Goal: Information Seeking & Learning: Learn about a topic

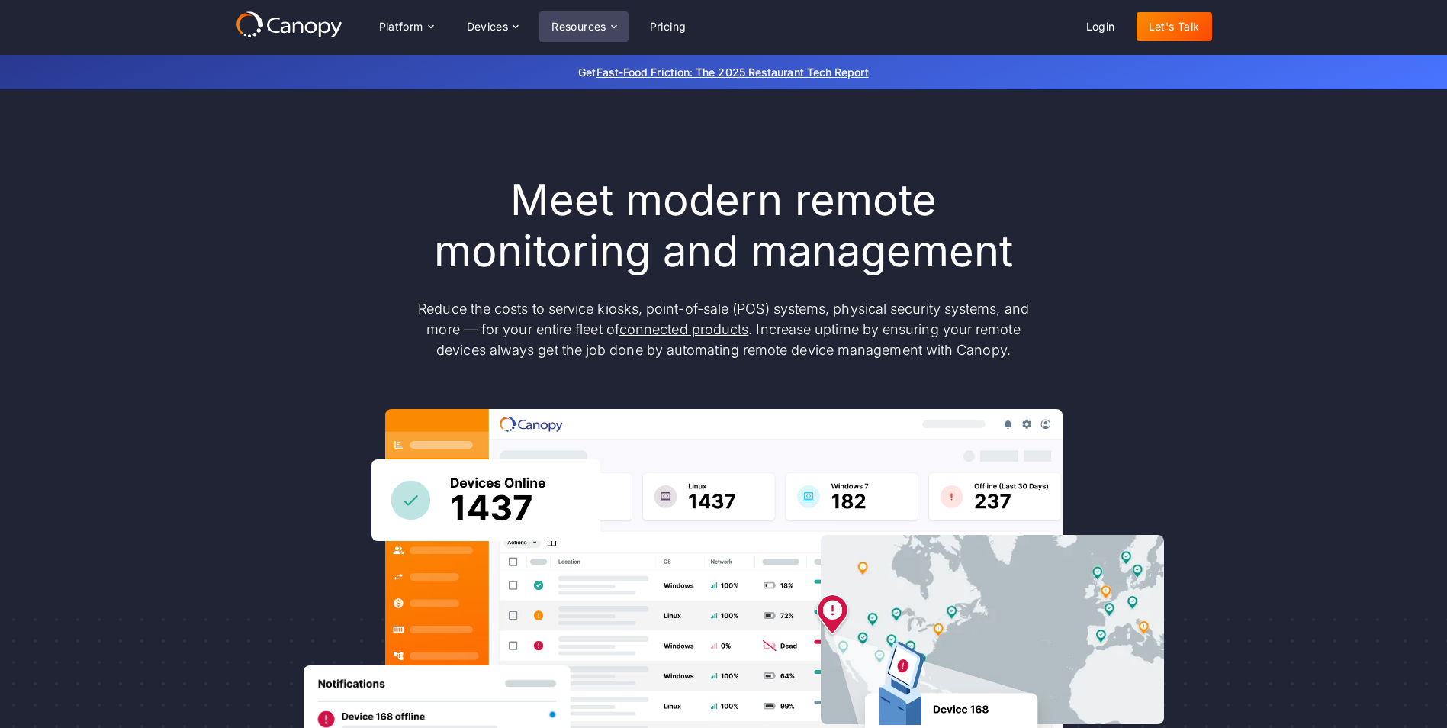
click at [610, 23] on icon at bounding box center [614, 27] width 12 height 12
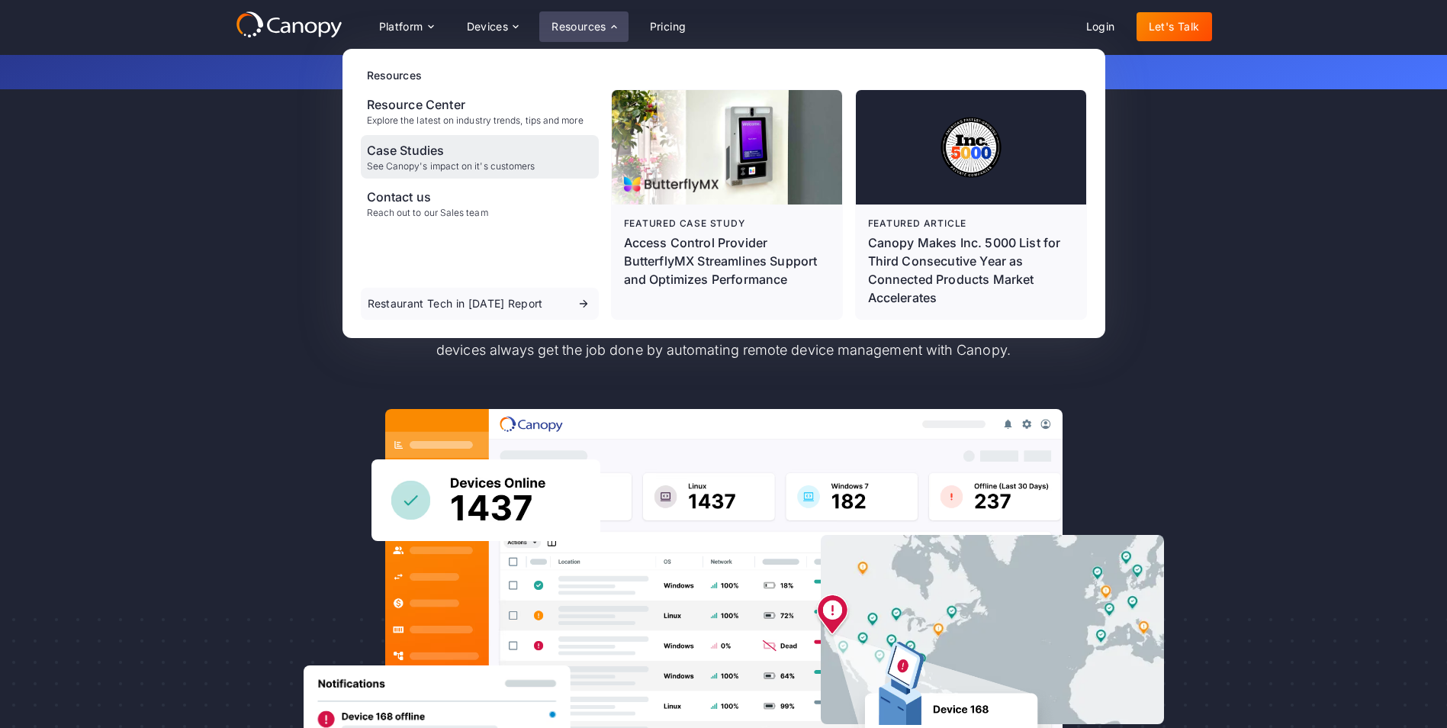
click at [489, 159] on div "Case Studies" at bounding box center [451, 150] width 169 height 18
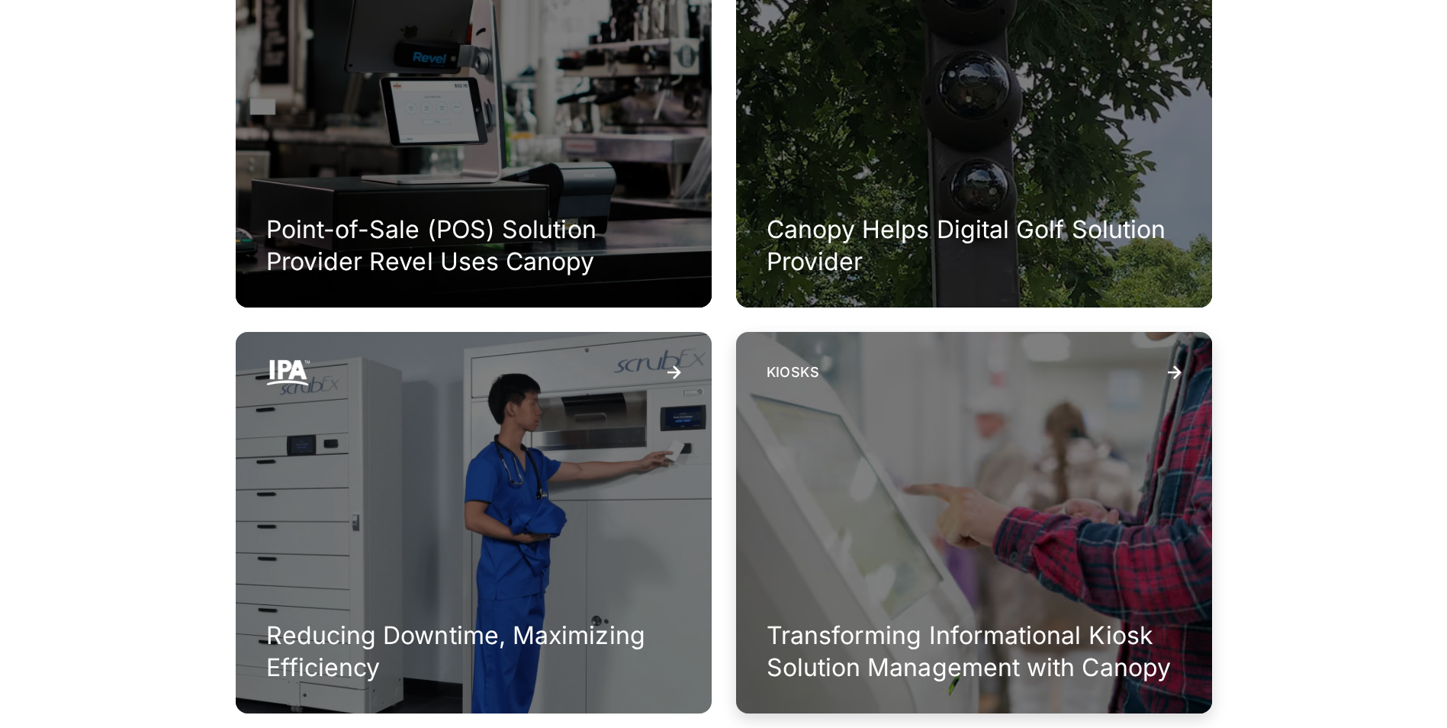
scroll to position [1297, 0]
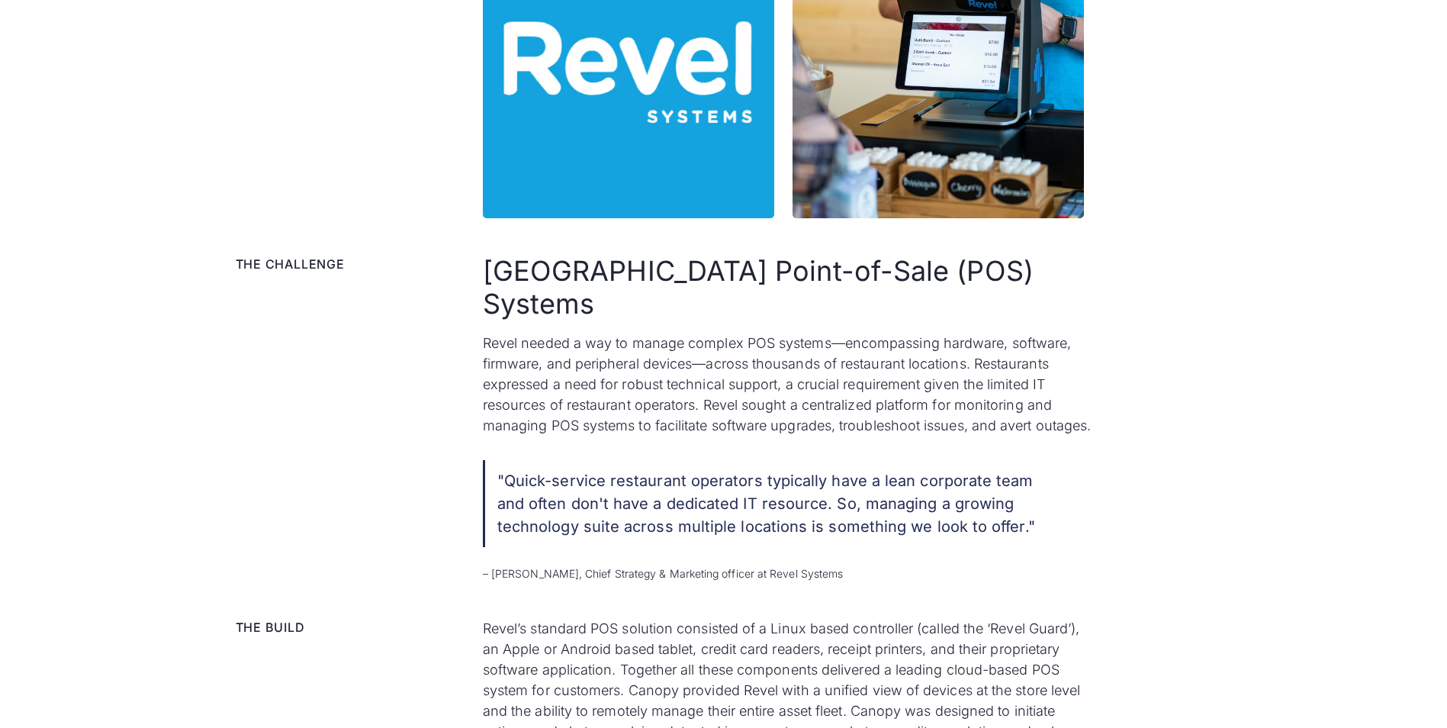
scroll to position [839, 0]
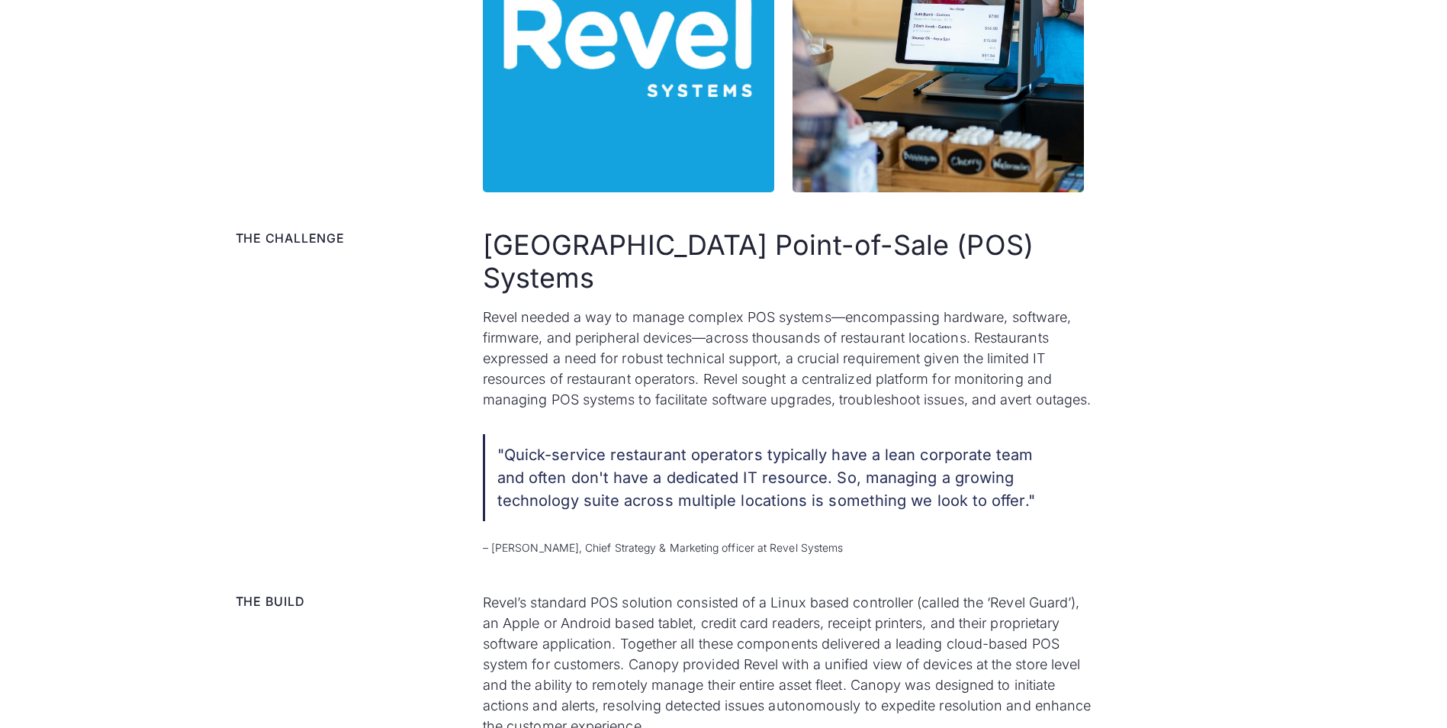
click at [403, 368] on div "The challenge Manage Complex Point-of-Sale (POS) Systems Revel needed a way to …" at bounding box center [724, 392] width 976 height 326
click at [1110, 473] on div ""Quick-service restaurant operators typically have a lean corporate team and of…" at bounding box center [847, 494] width 729 height 121
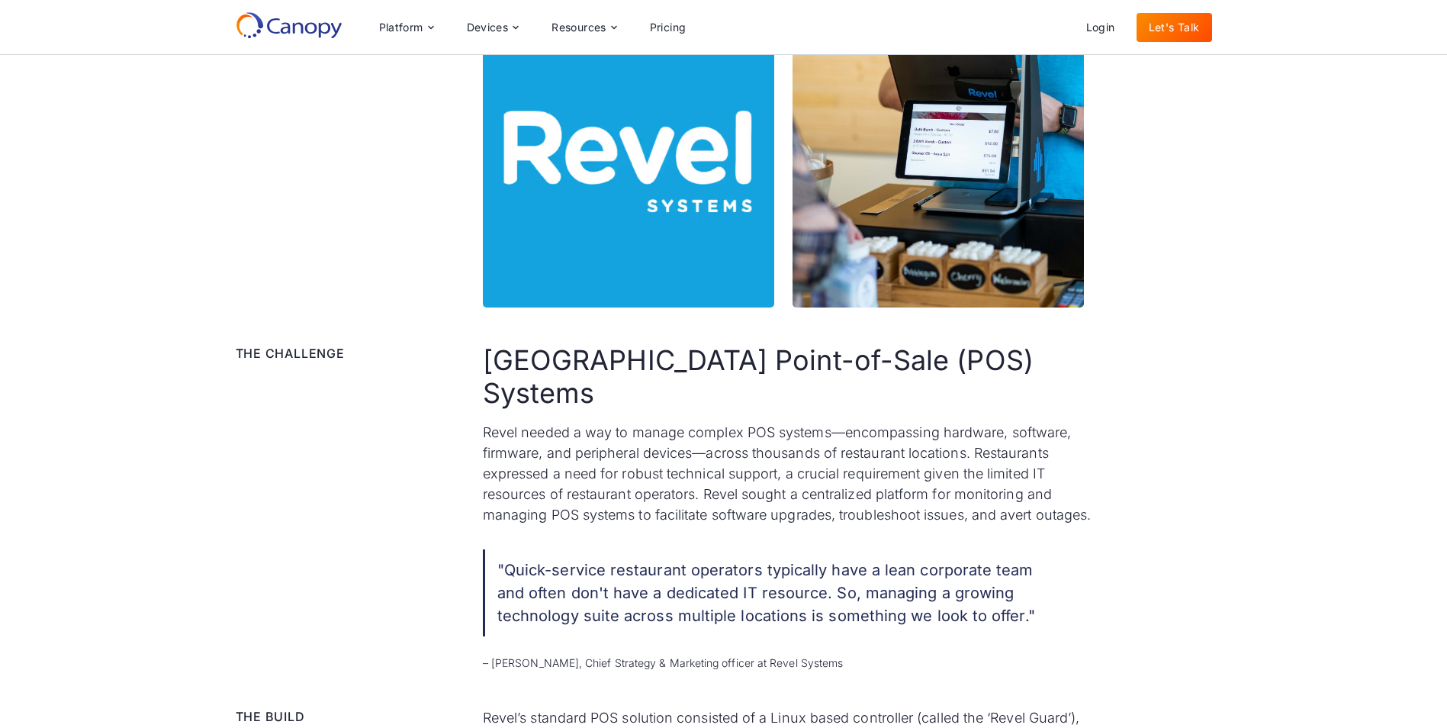
scroll to position [686, 0]
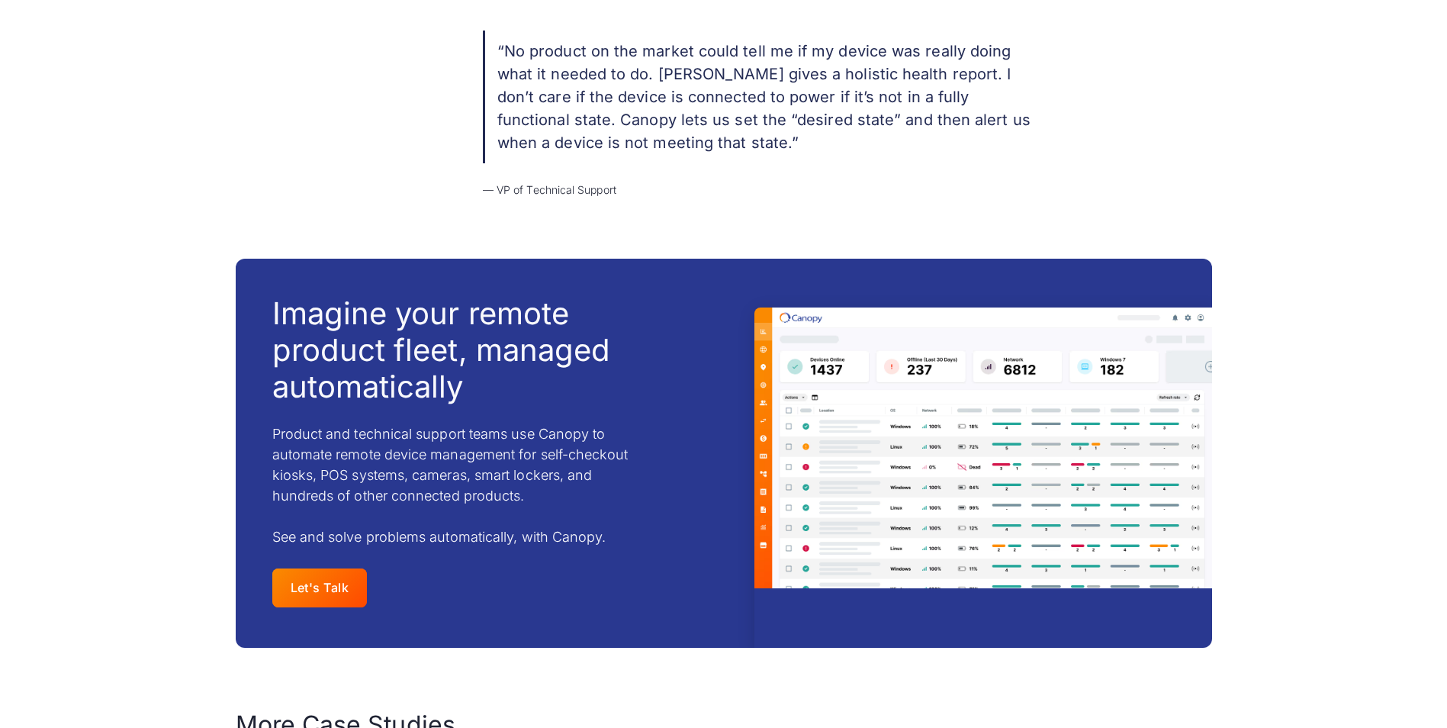
scroll to position [1983, 0]
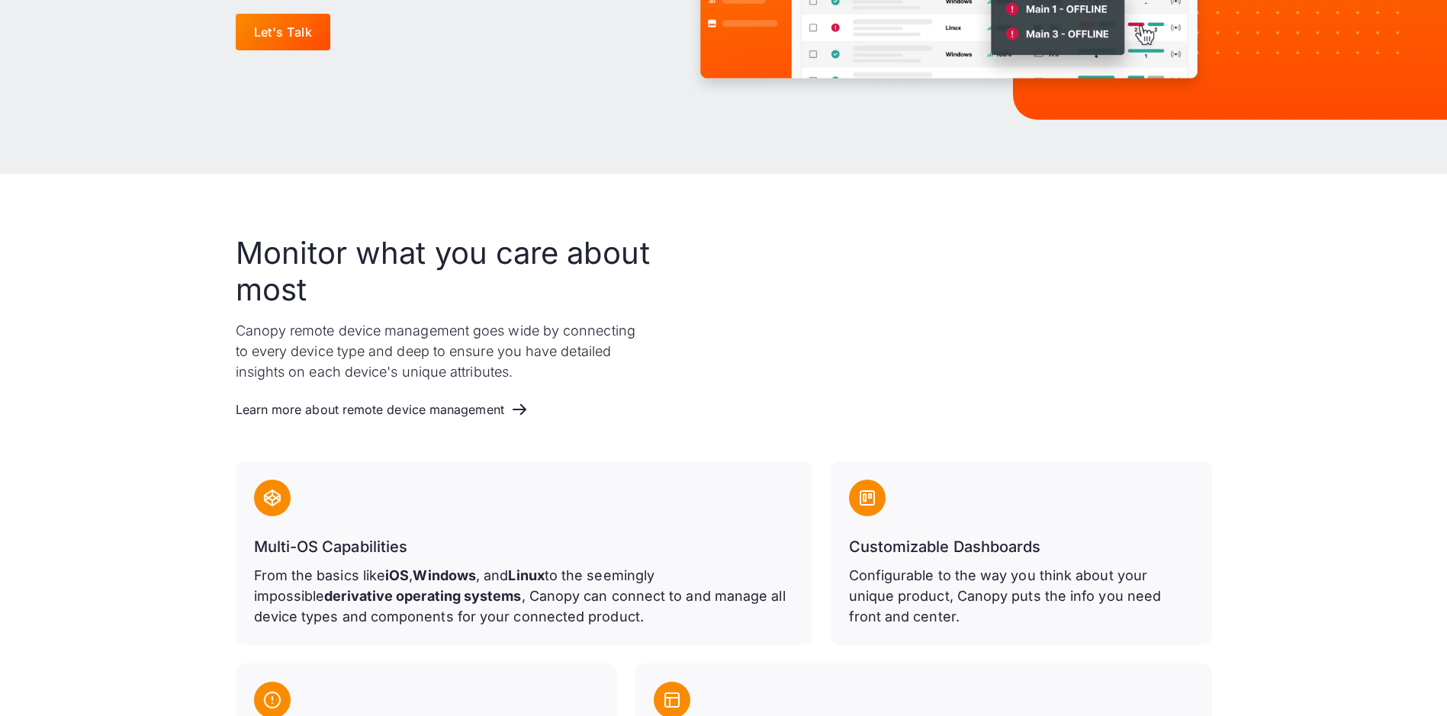
scroll to position [878, 0]
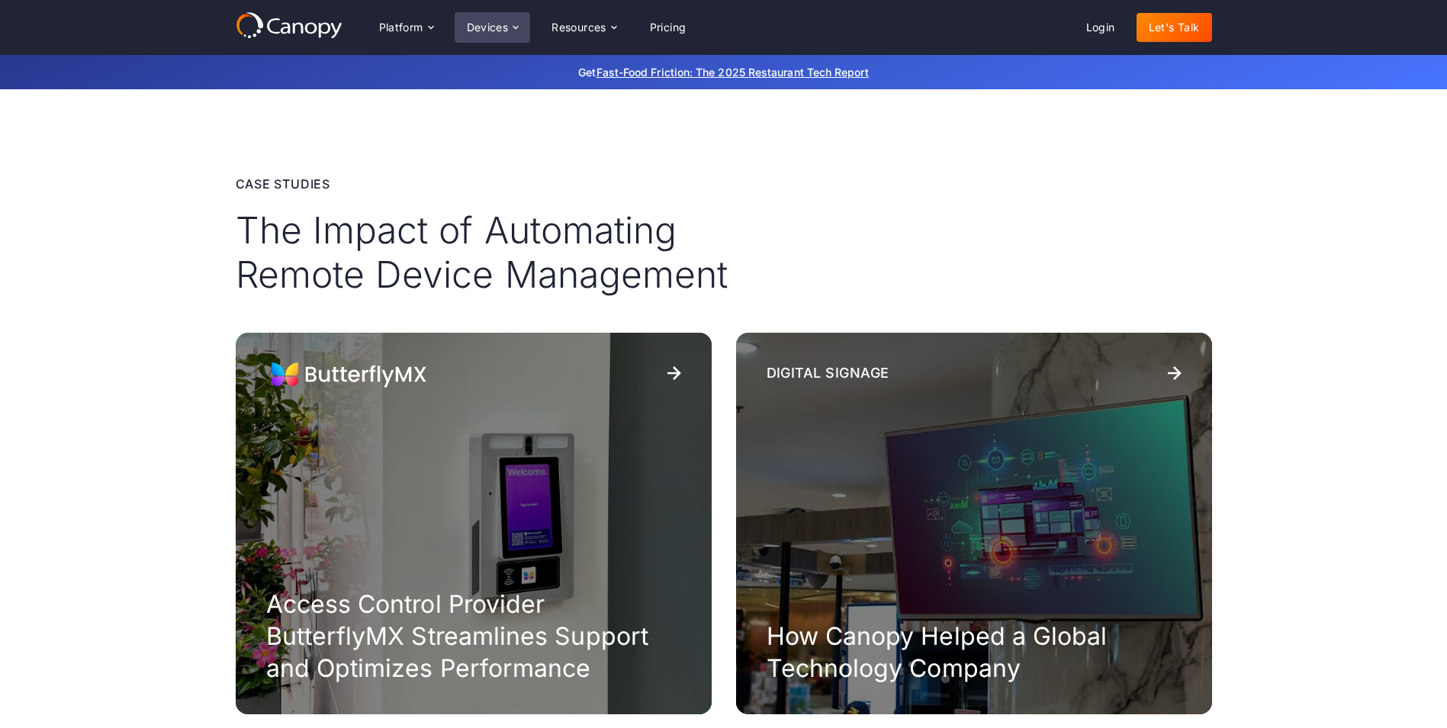
click at [474, 30] on div "Devices" at bounding box center [488, 27] width 42 height 11
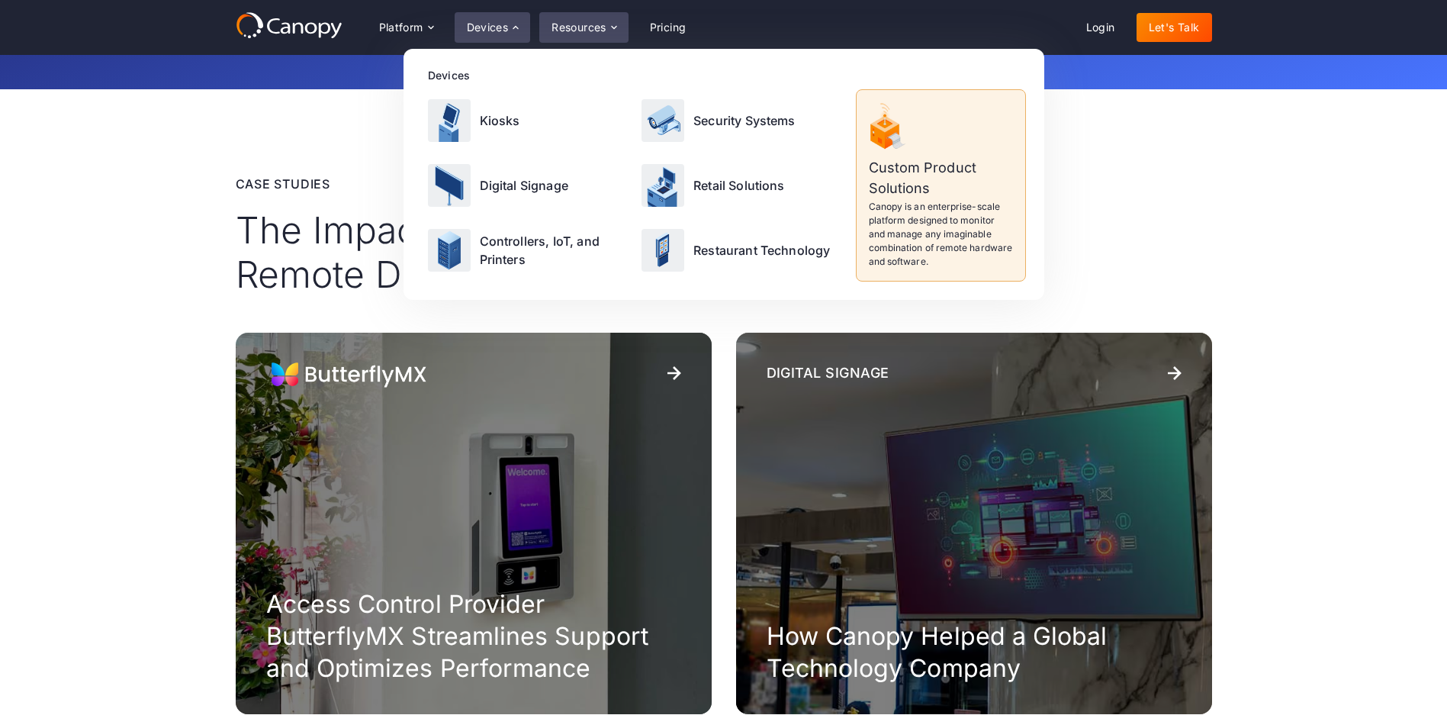
click at [595, 31] on div "Resources" at bounding box center [578, 27] width 55 height 11
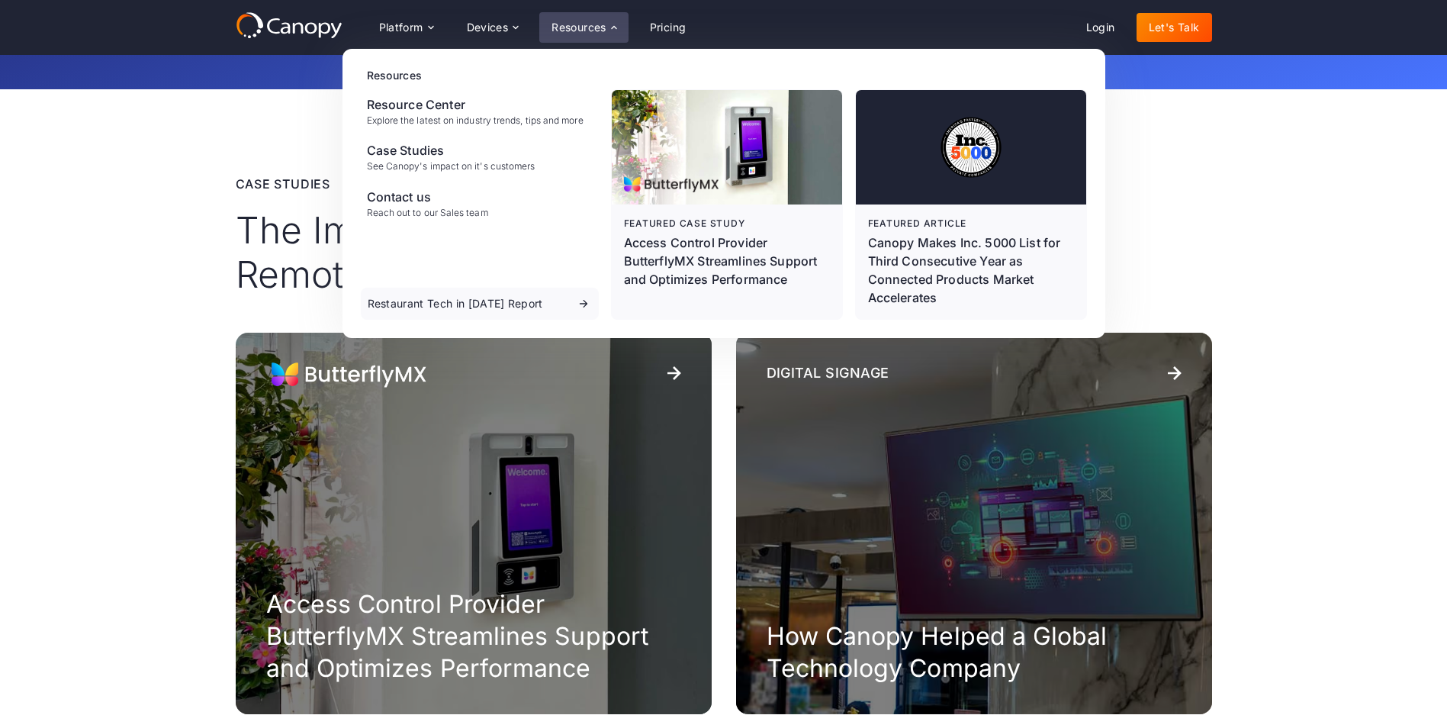
click at [284, 33] on icon at bounding box center [285, 27] width 10 height 11
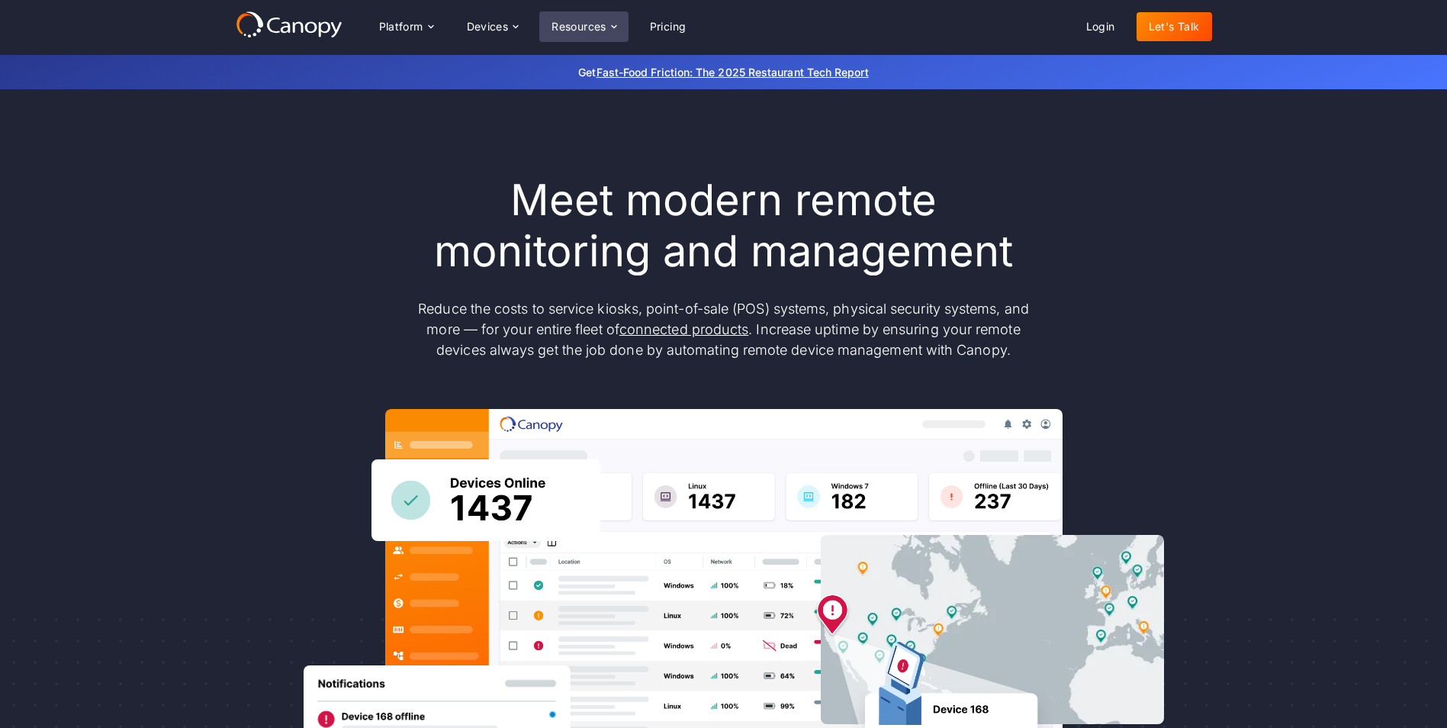
click at [605, 26] on div "Resources" at bounding box center [578, 26] width 55 height 11
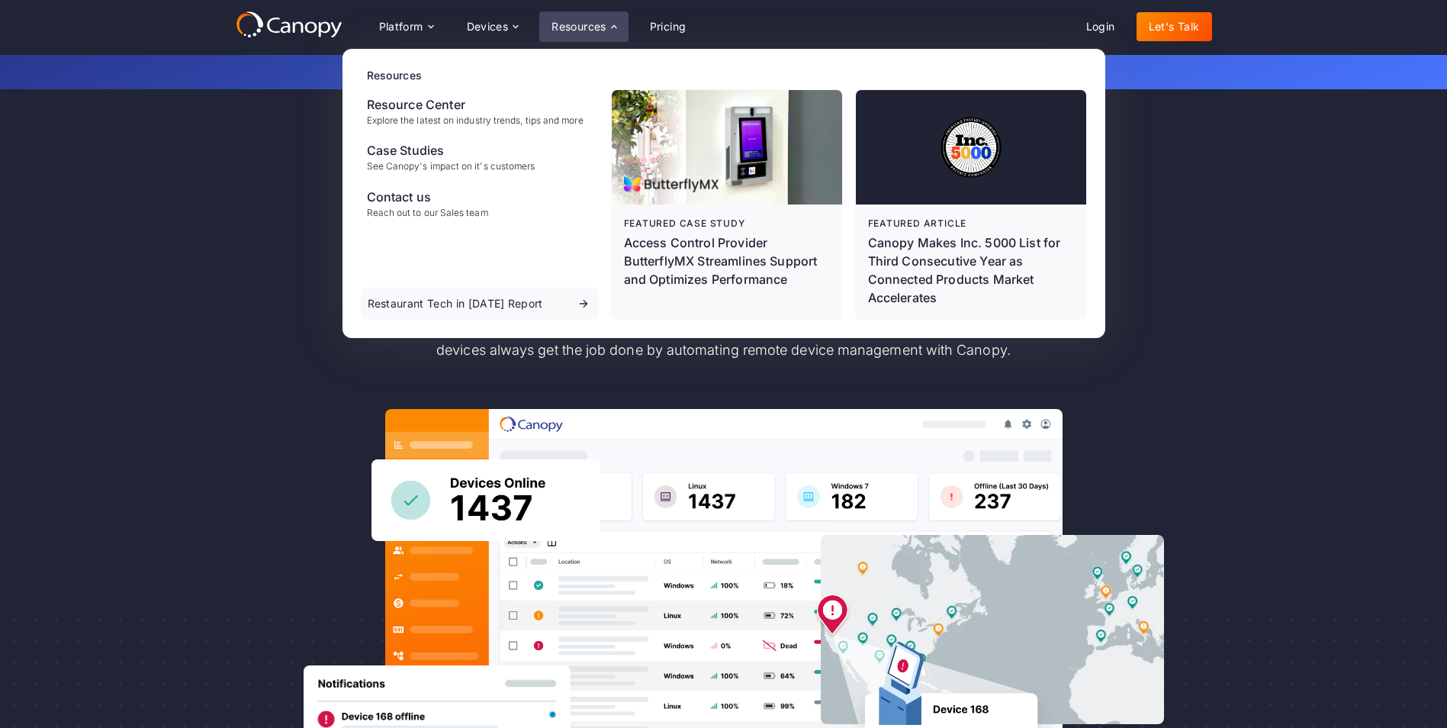
click at [297, 17] on icon at bounding box center [289, 24] width 107 height 27
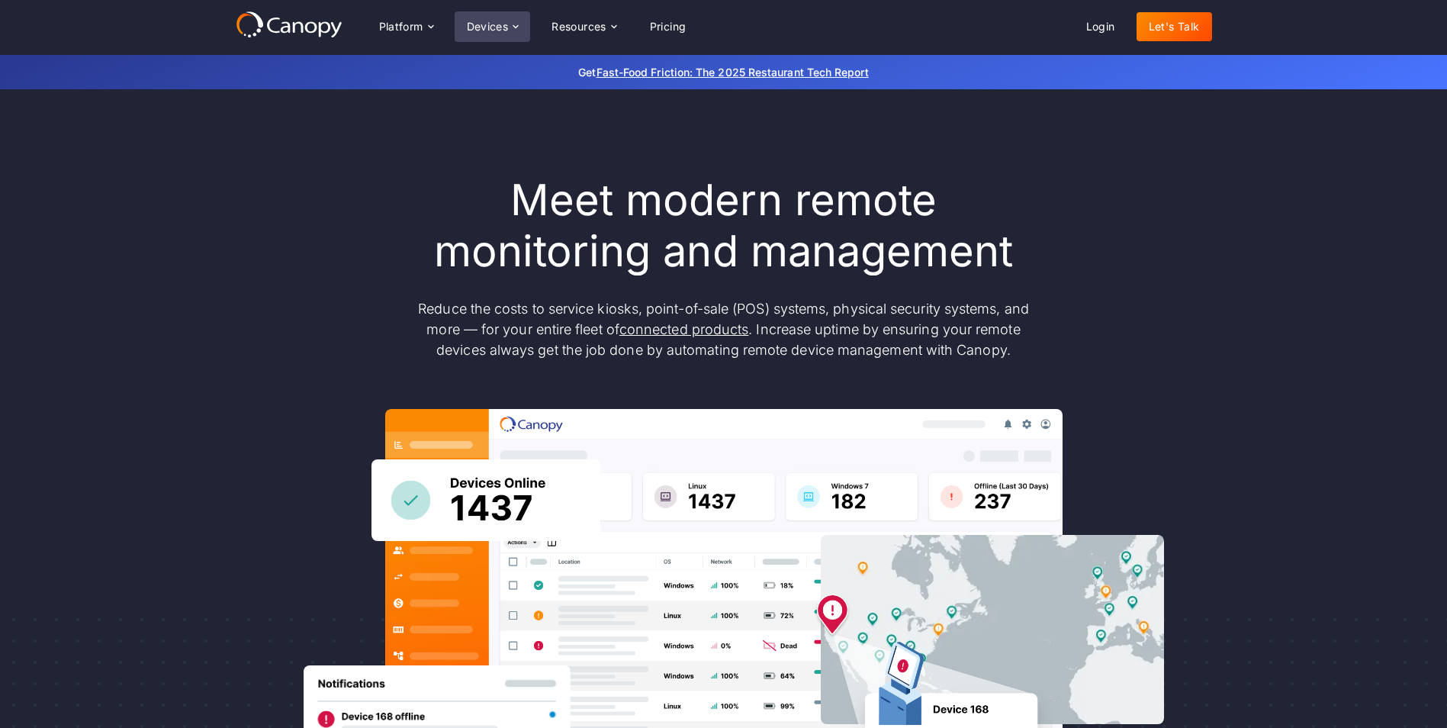
click at [489, 30] on div "Devices" at bounding box center [488, 26] width 42 height 11
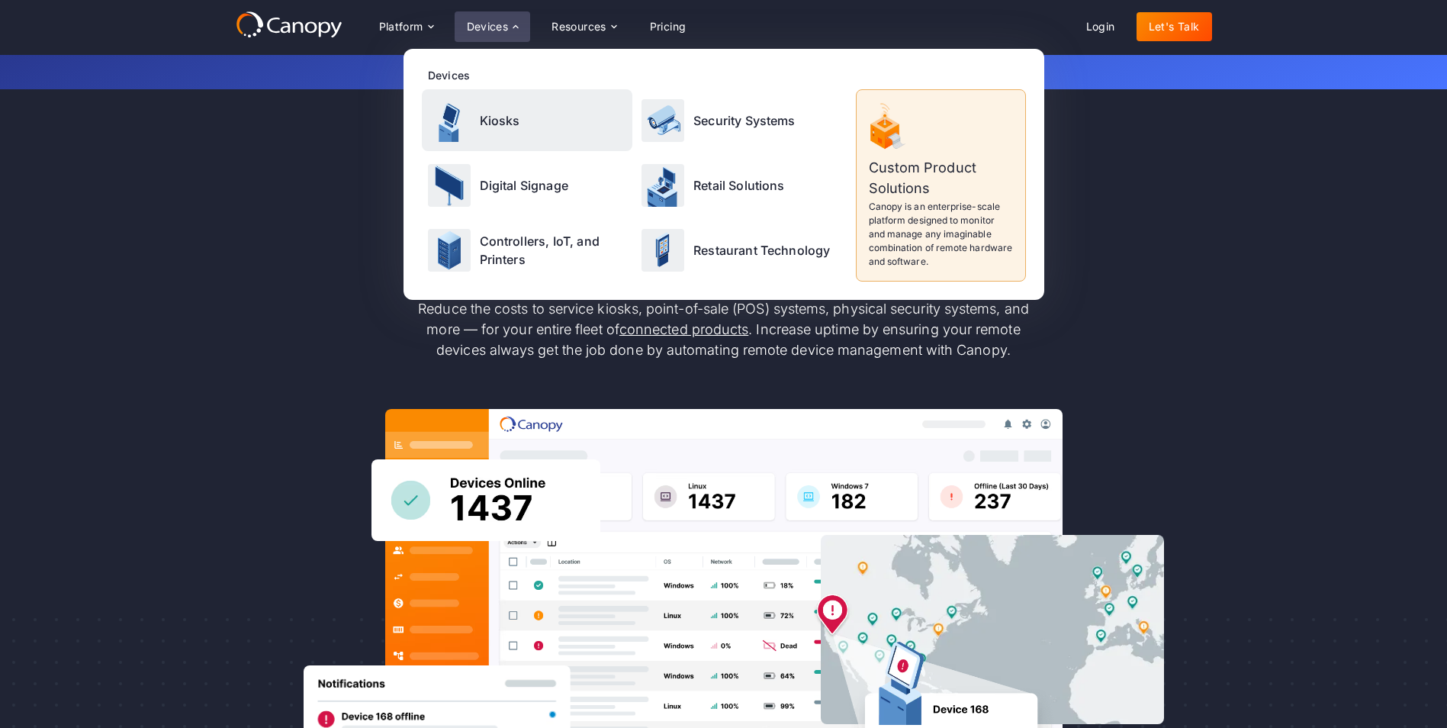
click at [529, 135] on div "Kiosks" at bounding box center [527, 120] width 211 height 62
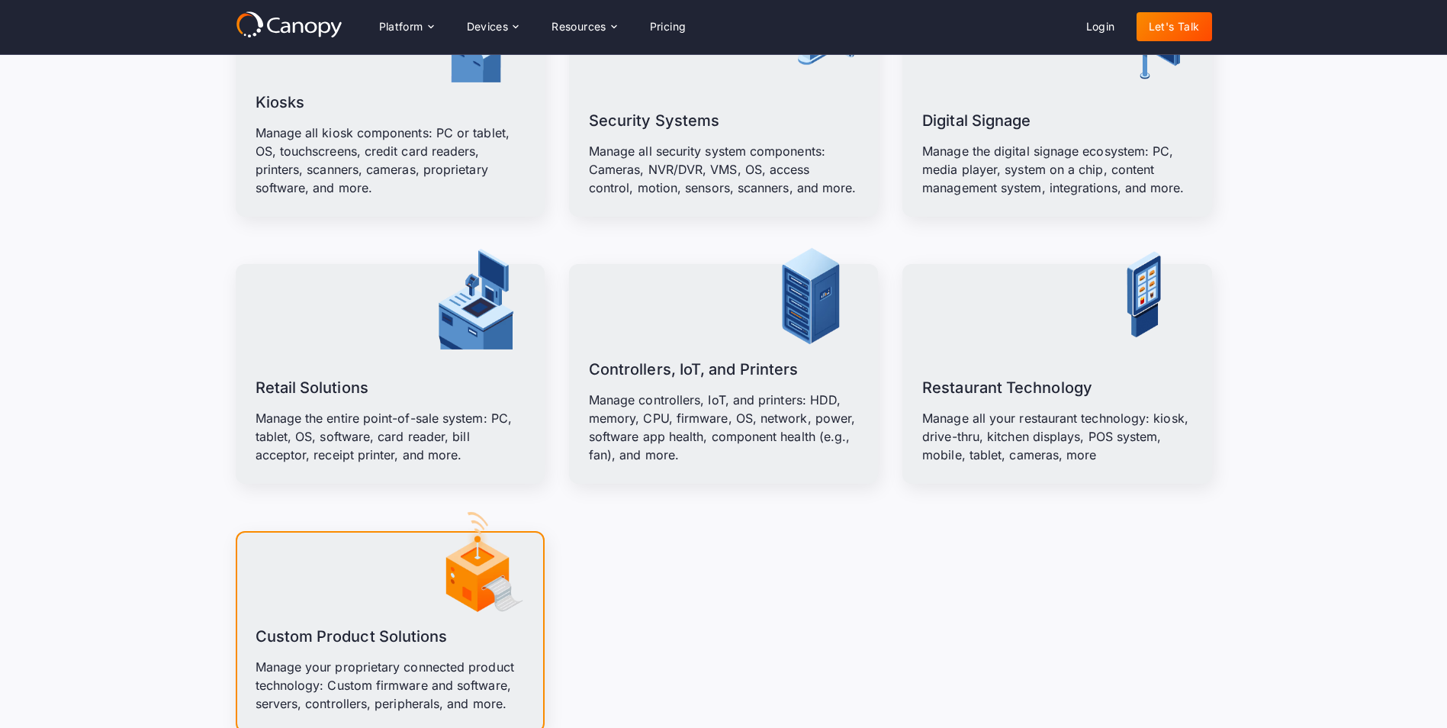
scroll to position [1983, 0]
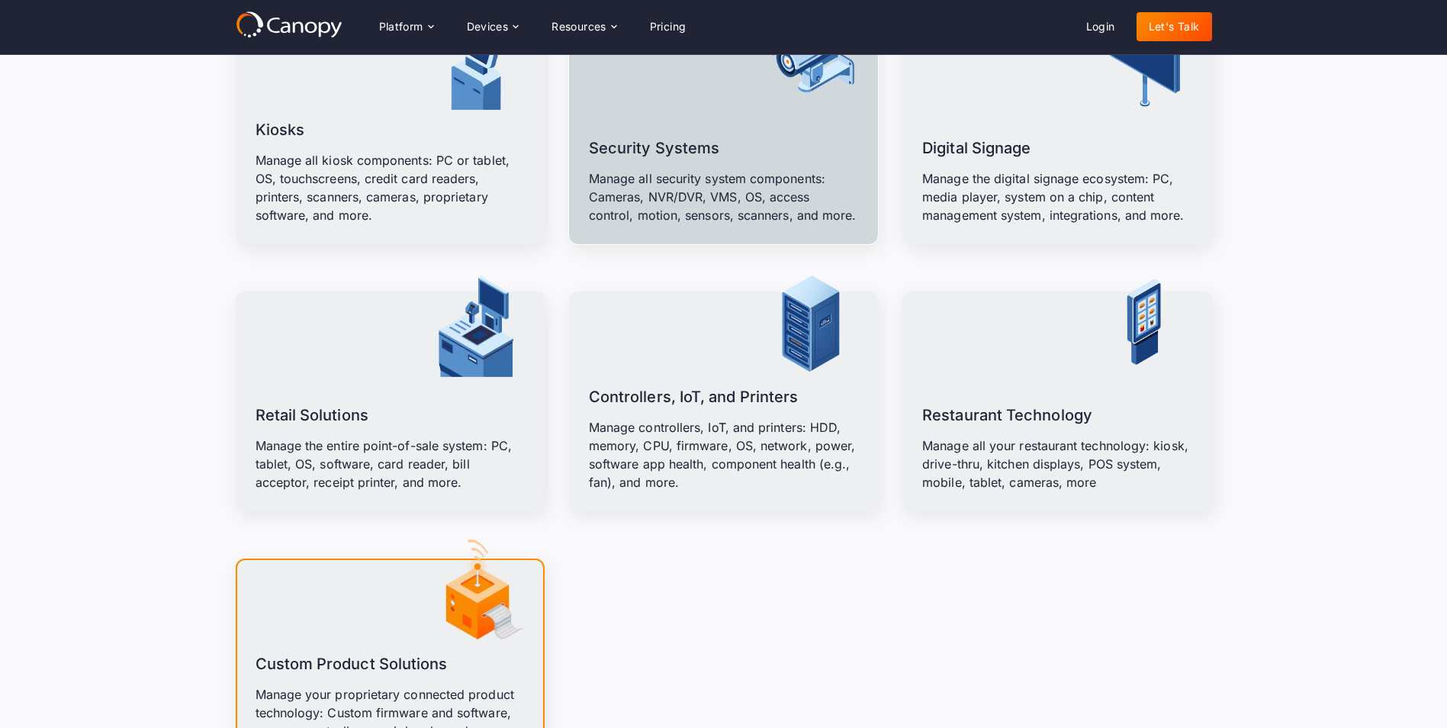
click at [731, 177] on p "Manage all security system components: Cameras, NVR/DVR, VMS, OS, access contro…" at bounding box center [723, 196] width 269 height 55
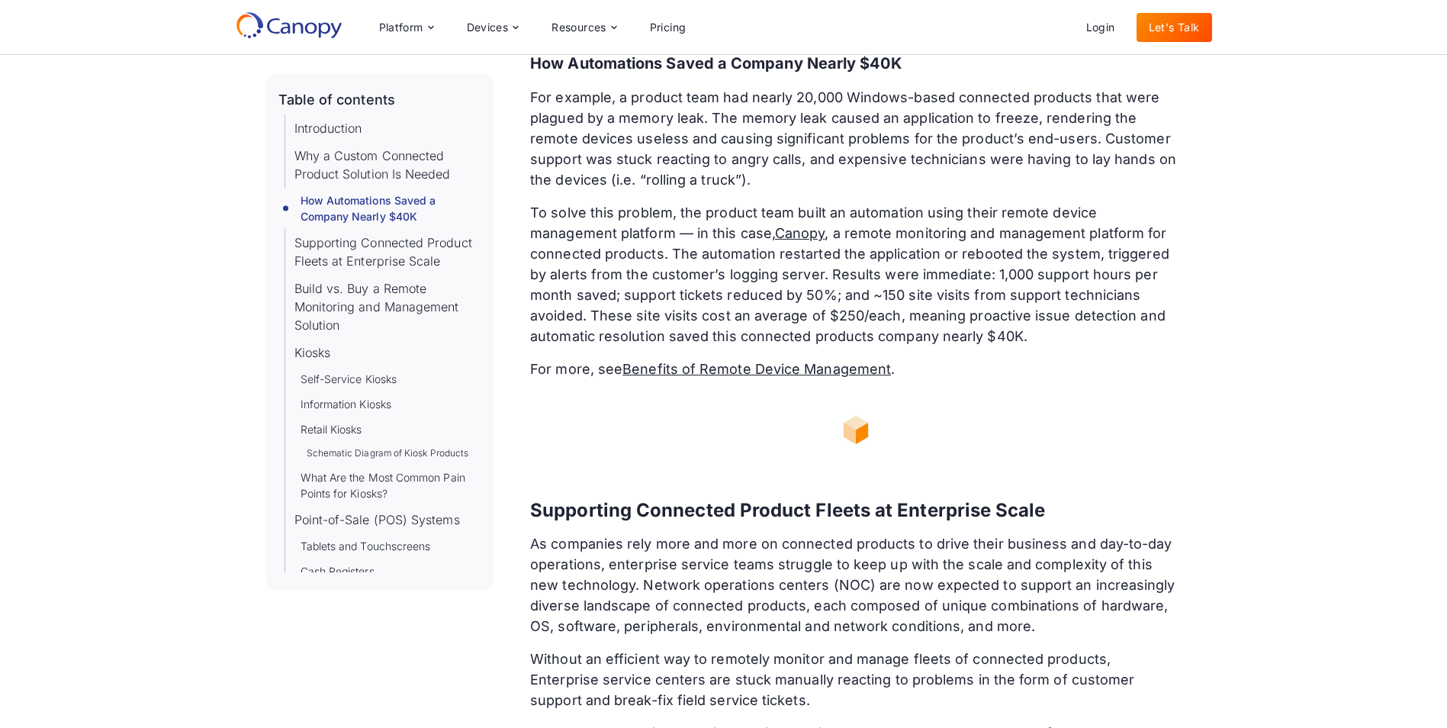
scroll to position [2059, 0]
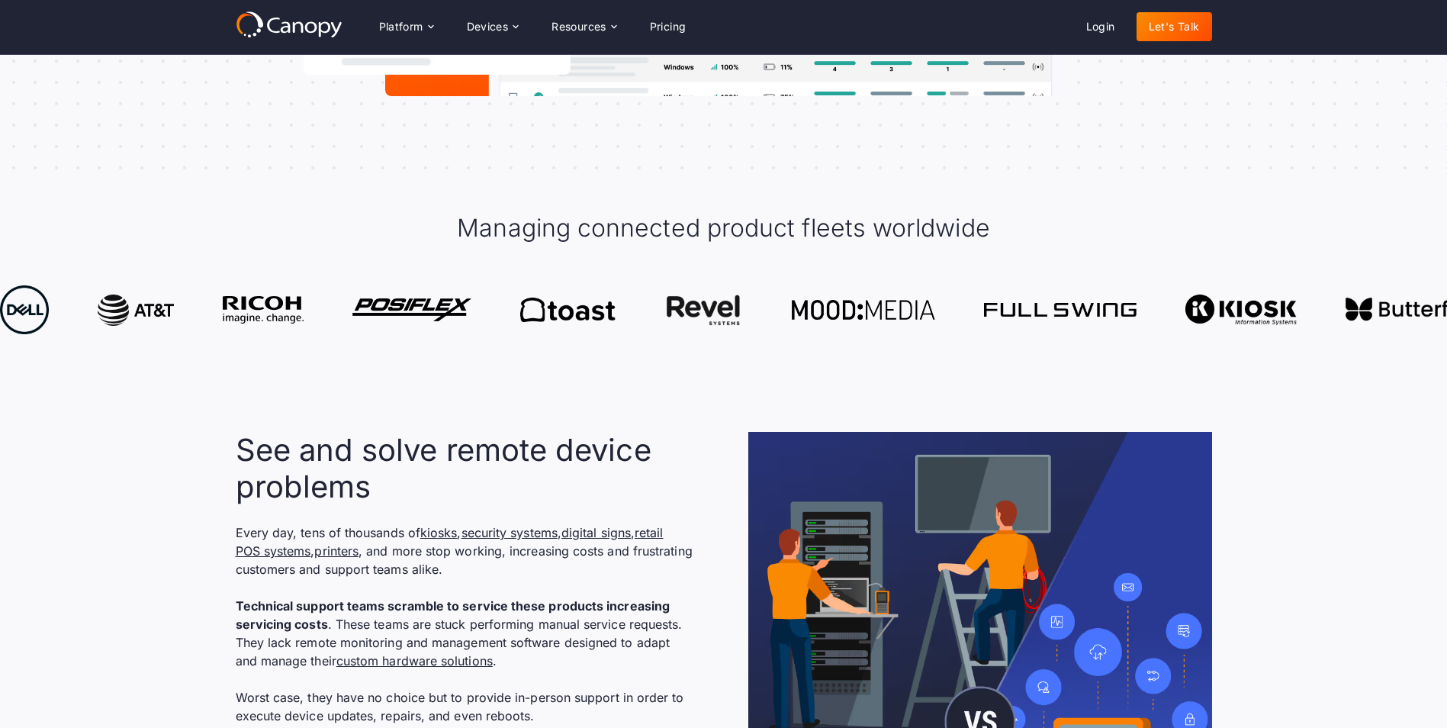
scroll to position [534, 0]
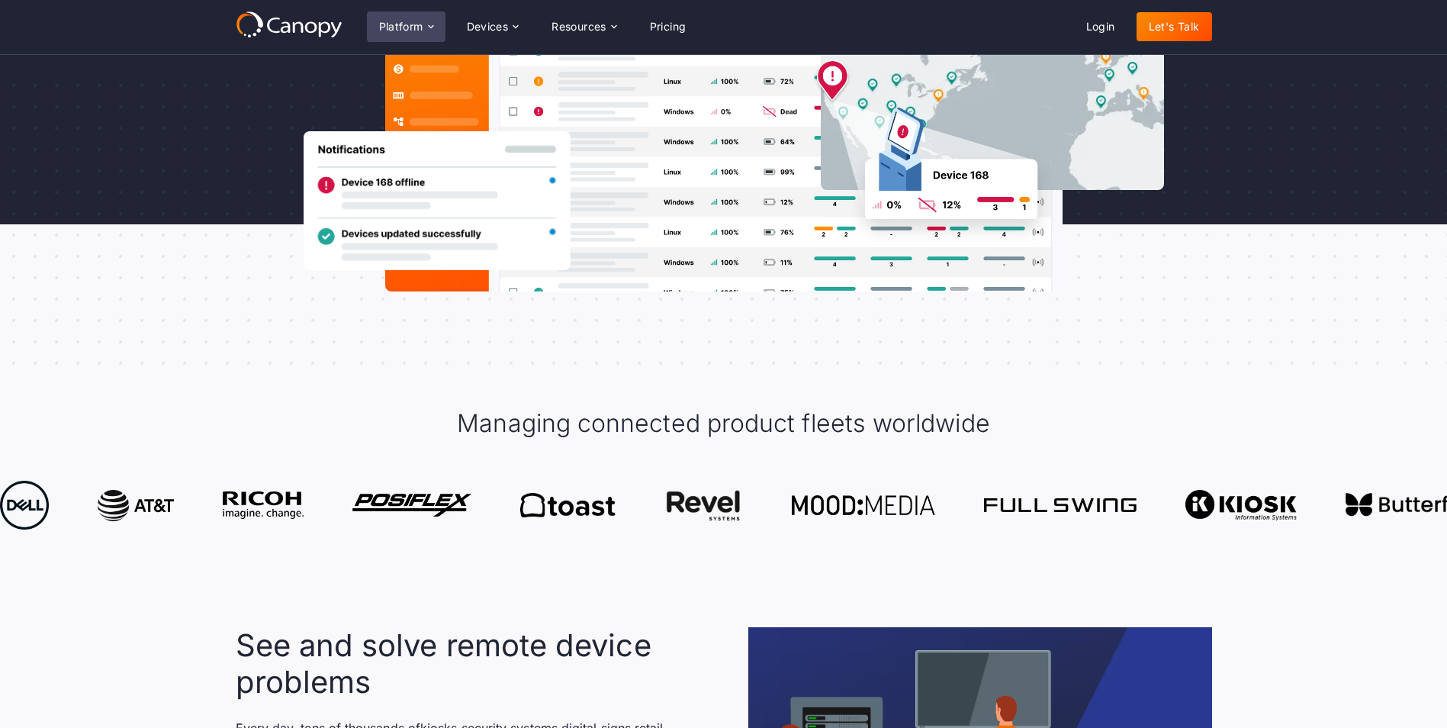
click at [419, 29] on div "Platform" at bounding box center [401, 26] width 44 height 11
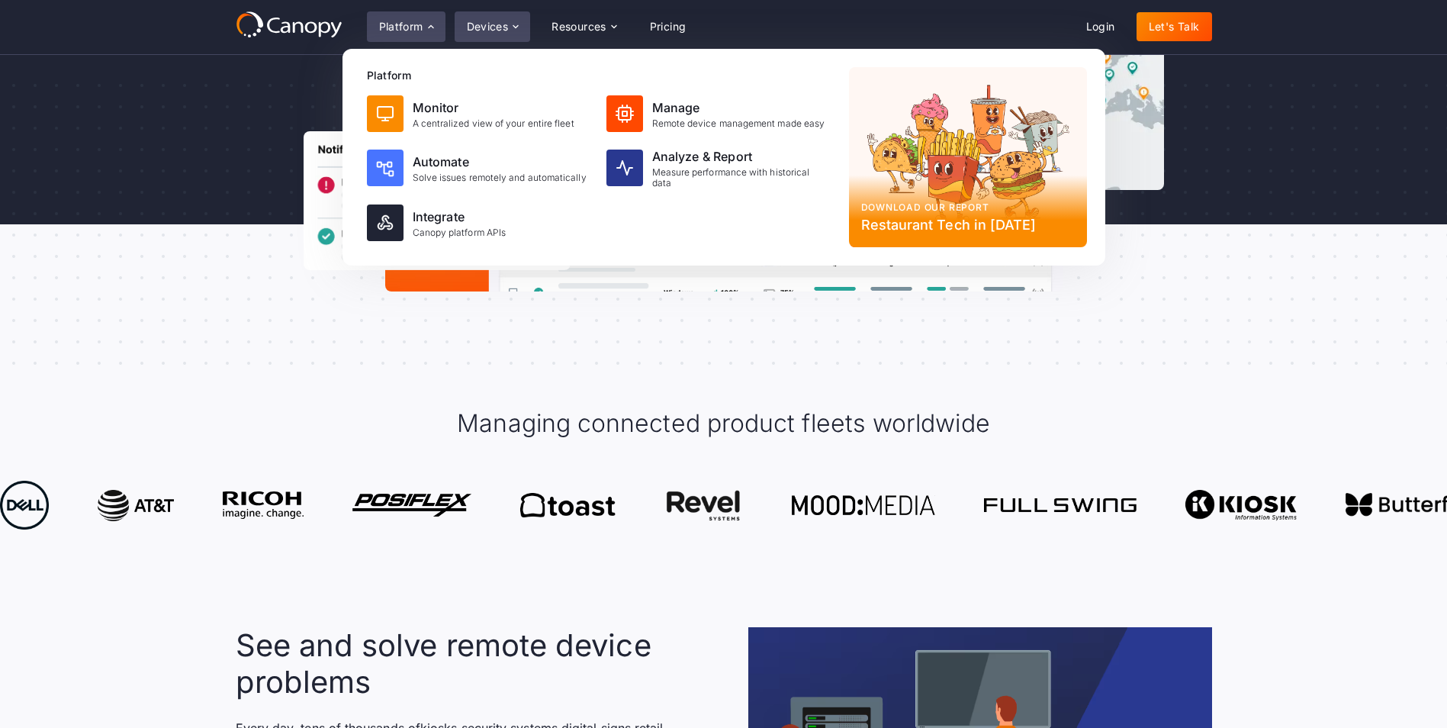
click at [499, 14] on div "Devices" at bounding box center [493, 26] width 76 height 31
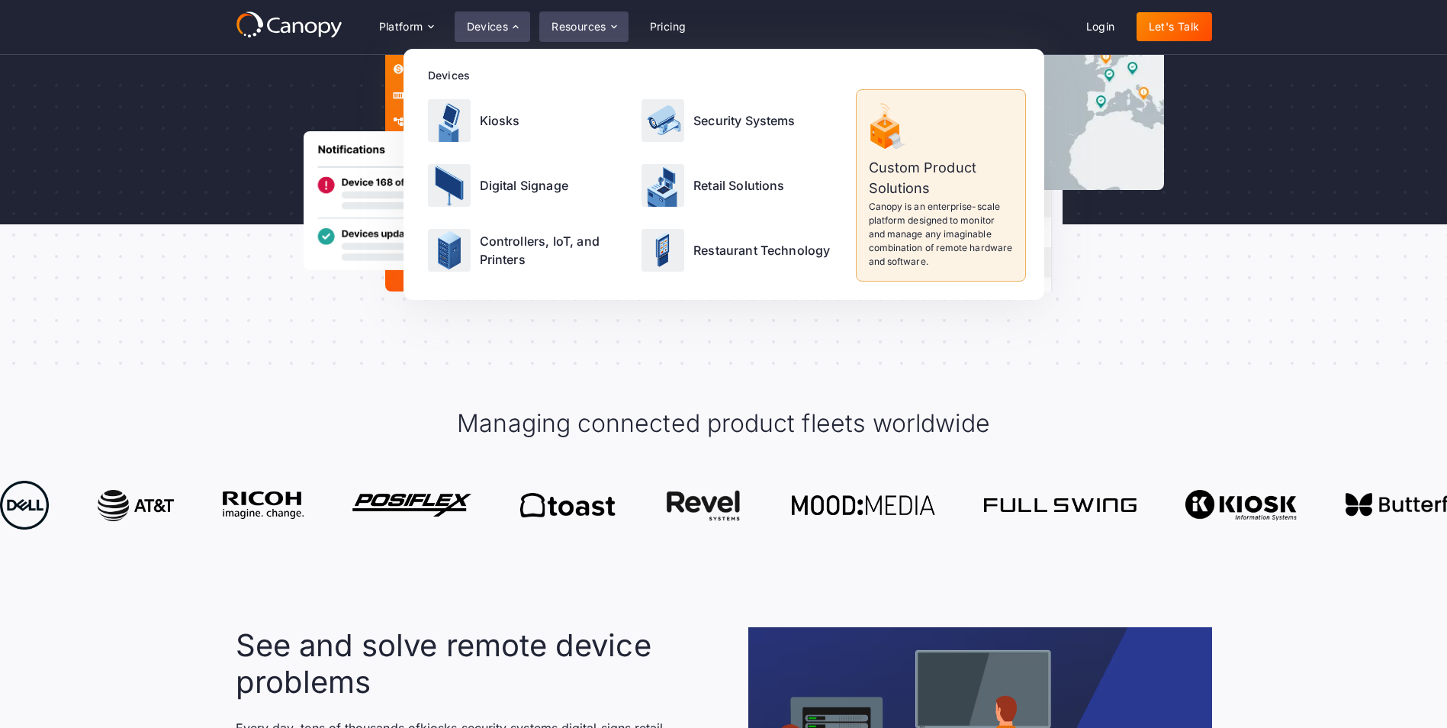
click at [574, 20] on div "Resources" at bounding box center [583, 26] width 88 height 31
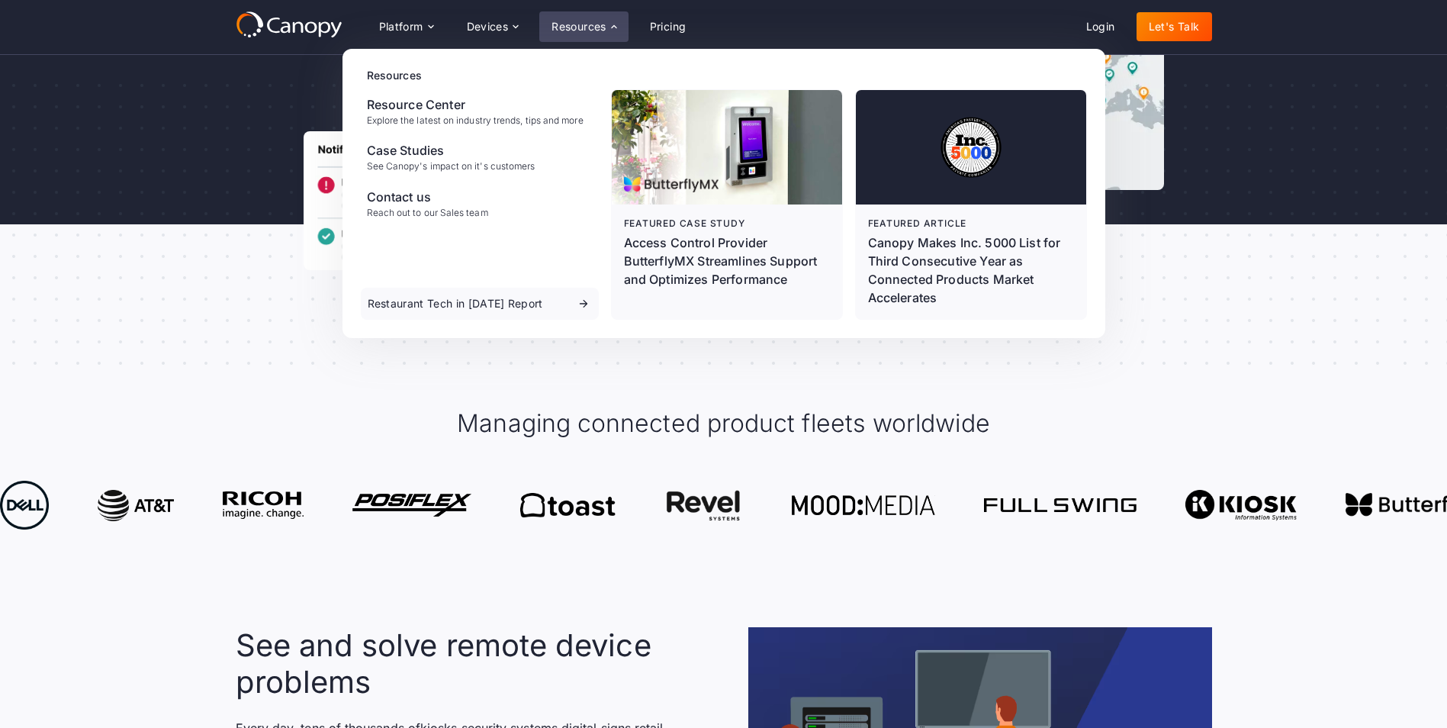
click at [329, 31] on icon at bounding box center [323, 29] width 11 height 15
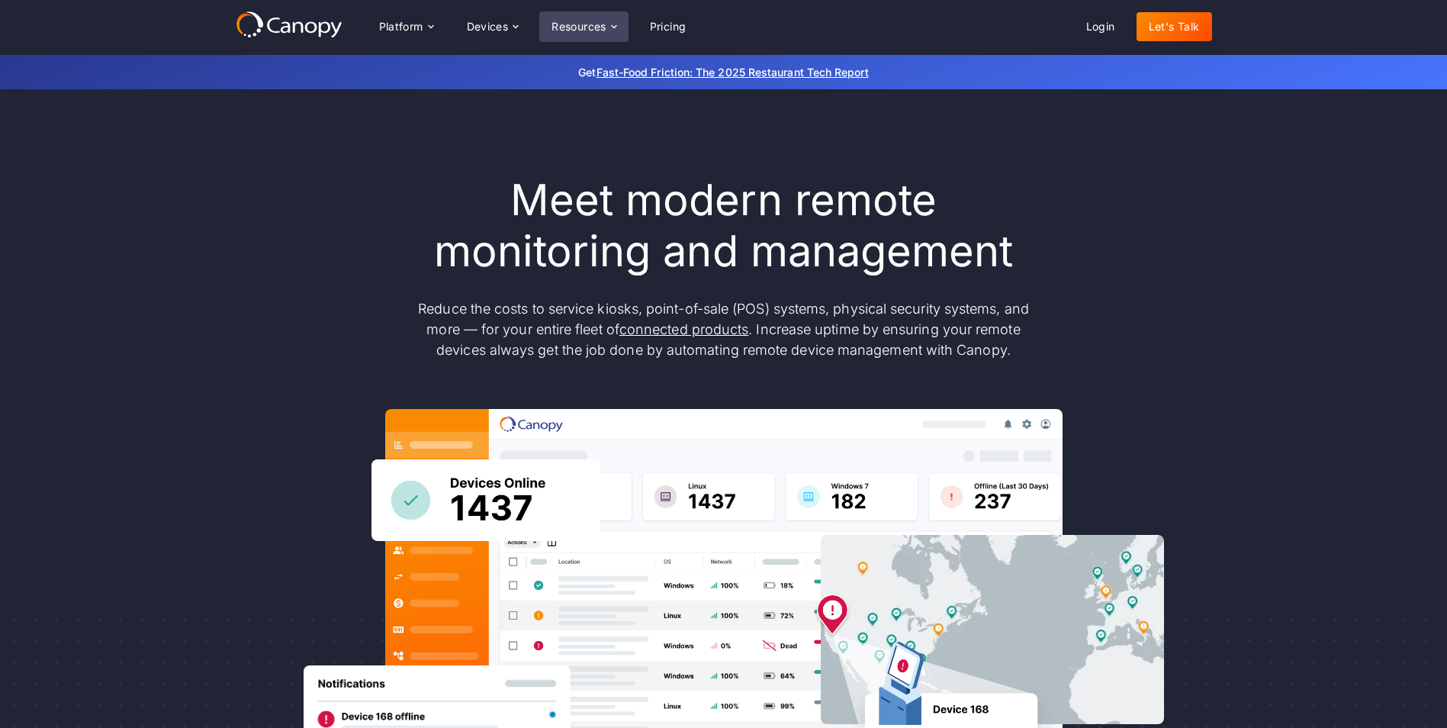
click at [619, 33] on icon at bounding box center [614, 27] width 12 height 12
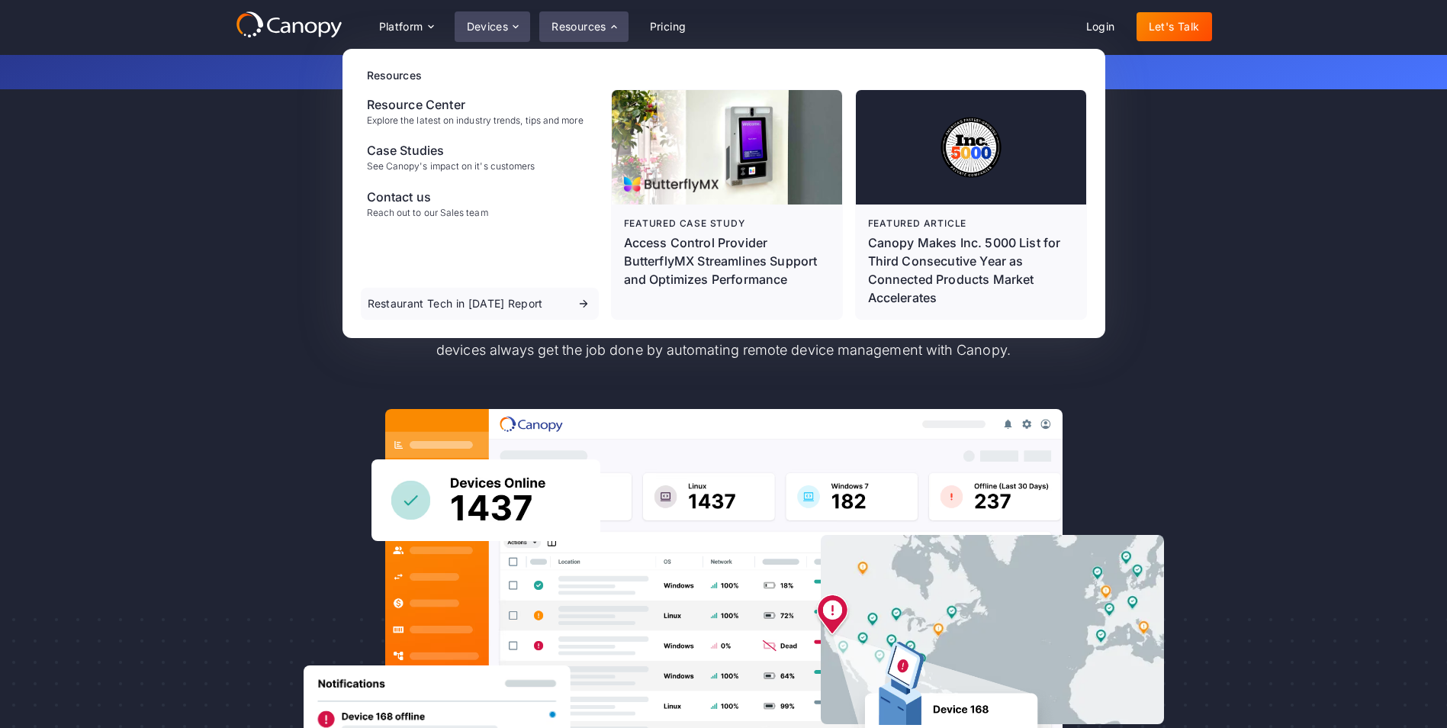
click at [513, 33] on icon at bounding box center [515, 27] width 12 height 12
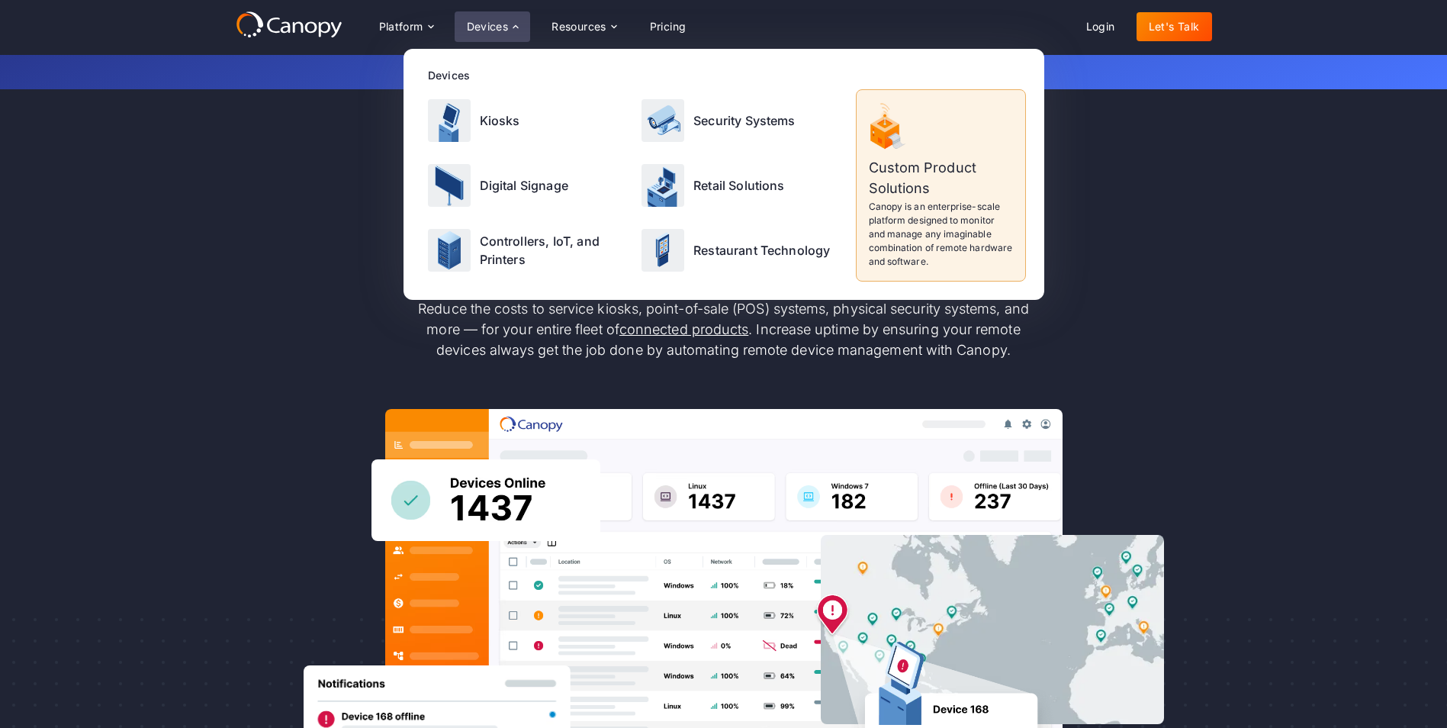
click at [969, 187] on p "Custom Product Solutions" at bounding box center [941, 177] width 144 height 41
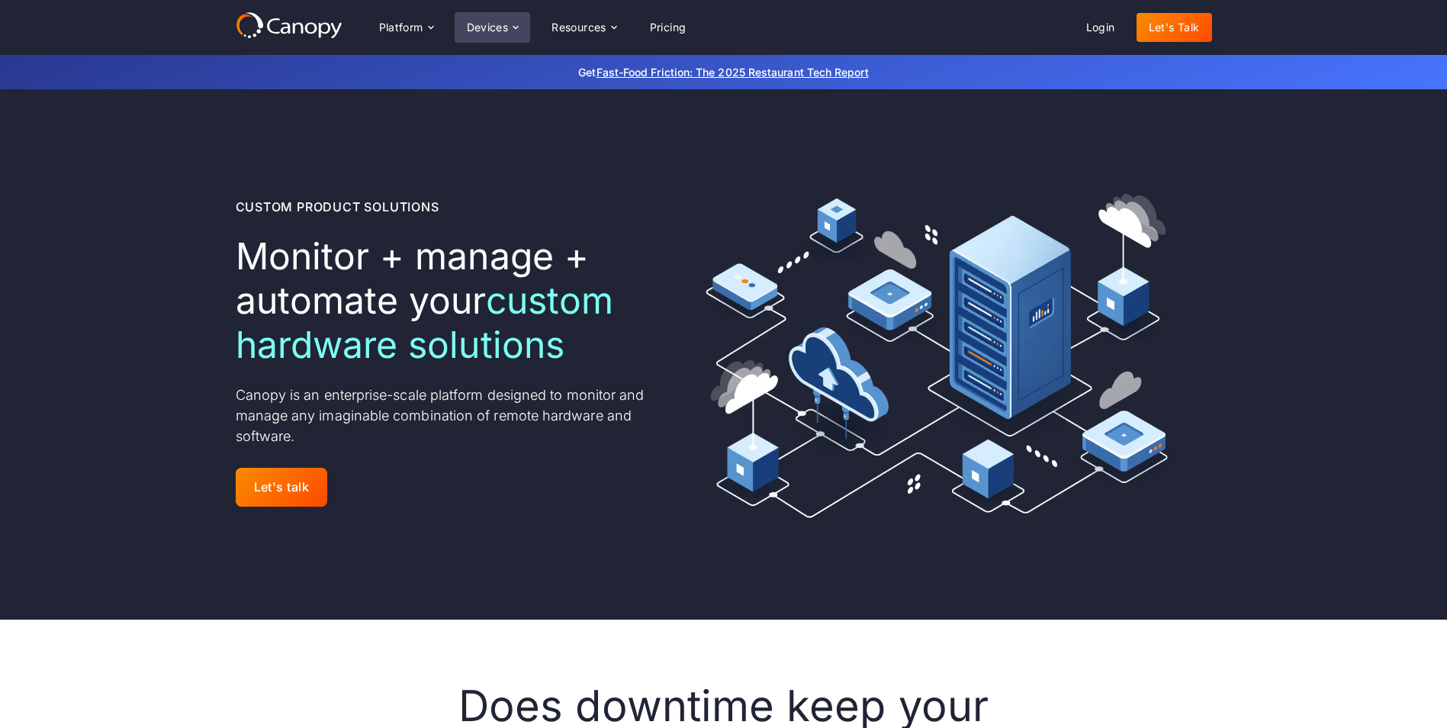
click at [509, 36] on div "Devices" at bounding box center [493, 27] width 76 height 31
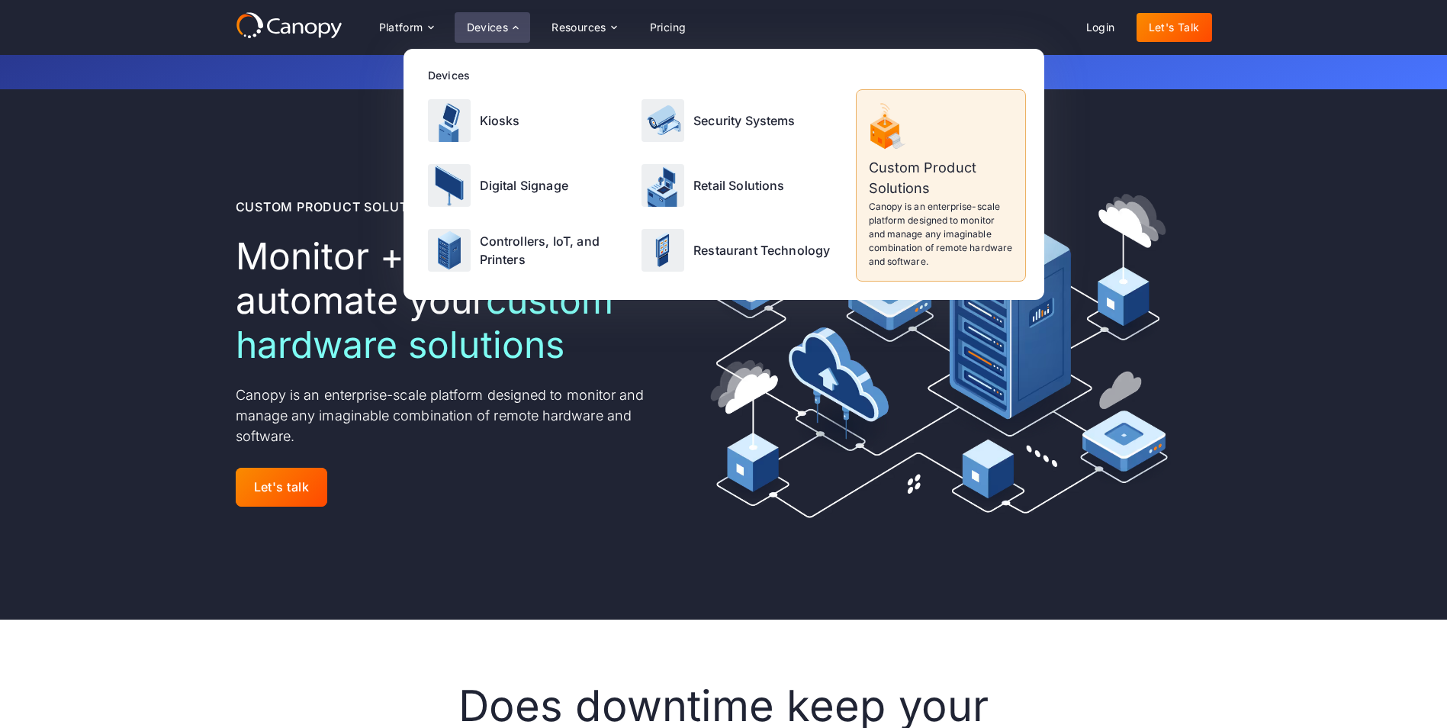
click at [892, 192] on p "Custom Product Solutions" at bounding box center [941, 177] width 144 height 41
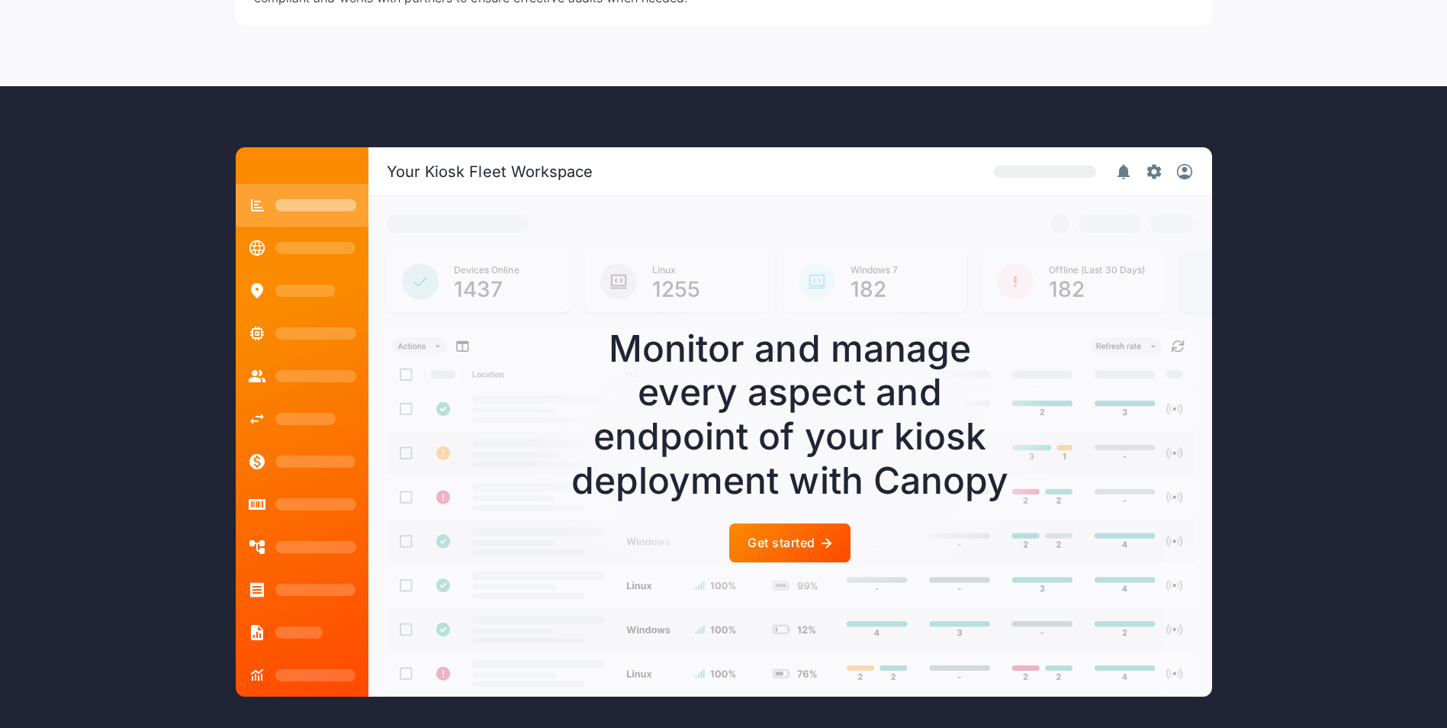
scroll to position [3890, 0]
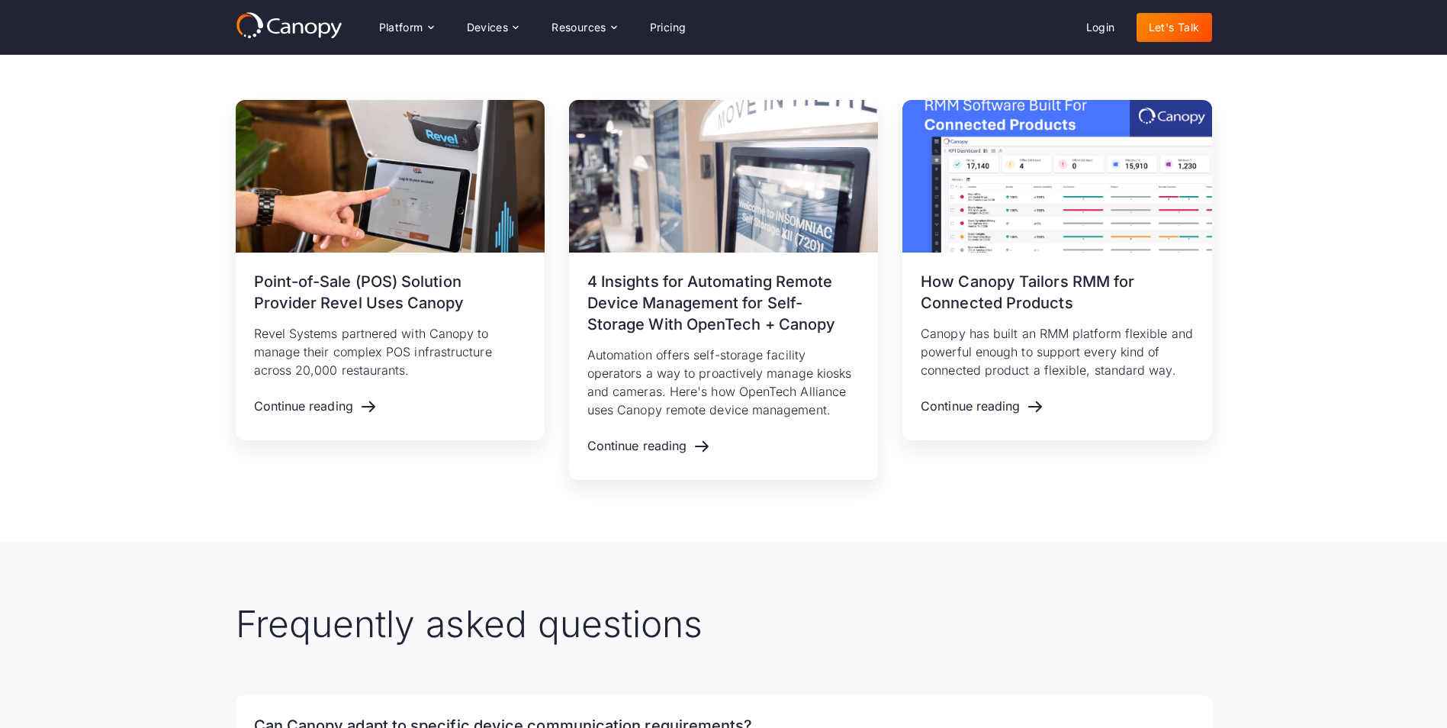
scroll to position [2898, 0]
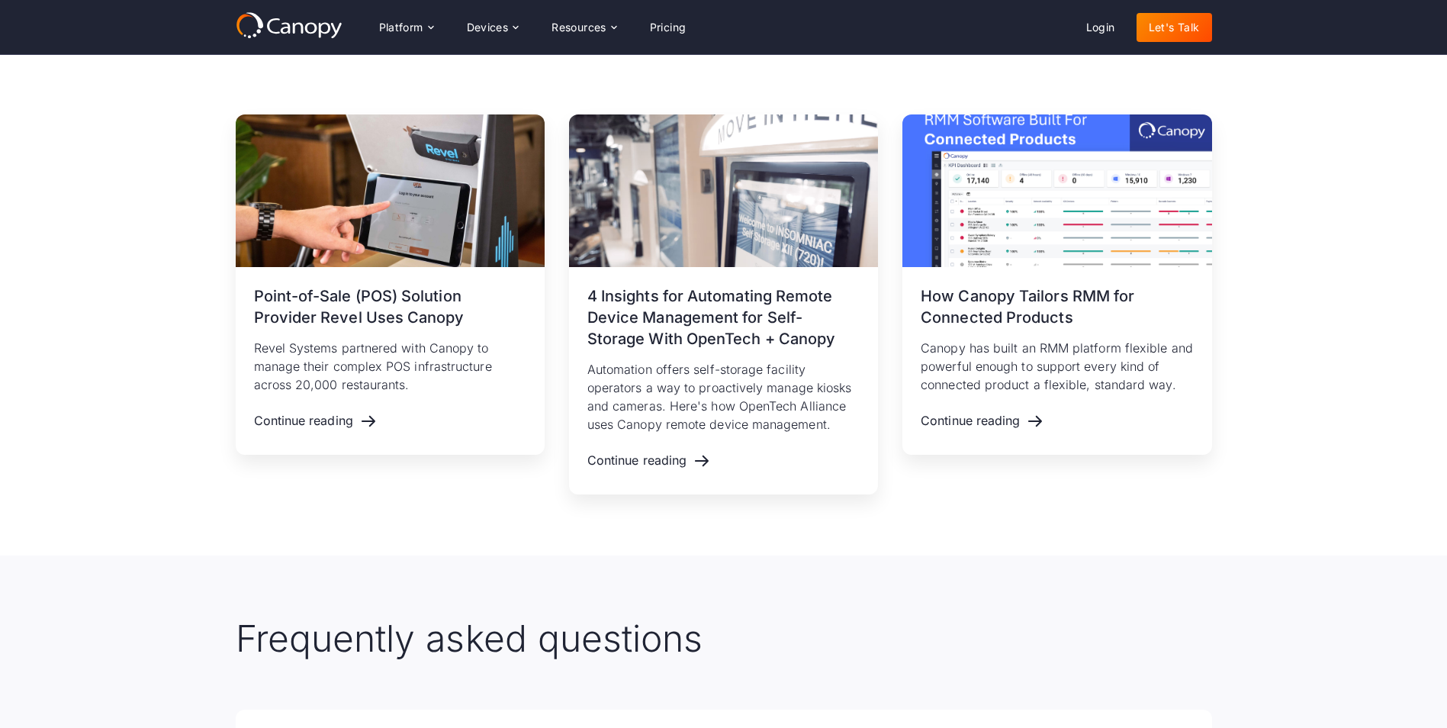
click at [1177, 513] on div "Related resources August 9, 2023 Point-of-Sale (POS) Solution Provider Revel Us…" at bounding box center [723, 304] width 1302 height 502
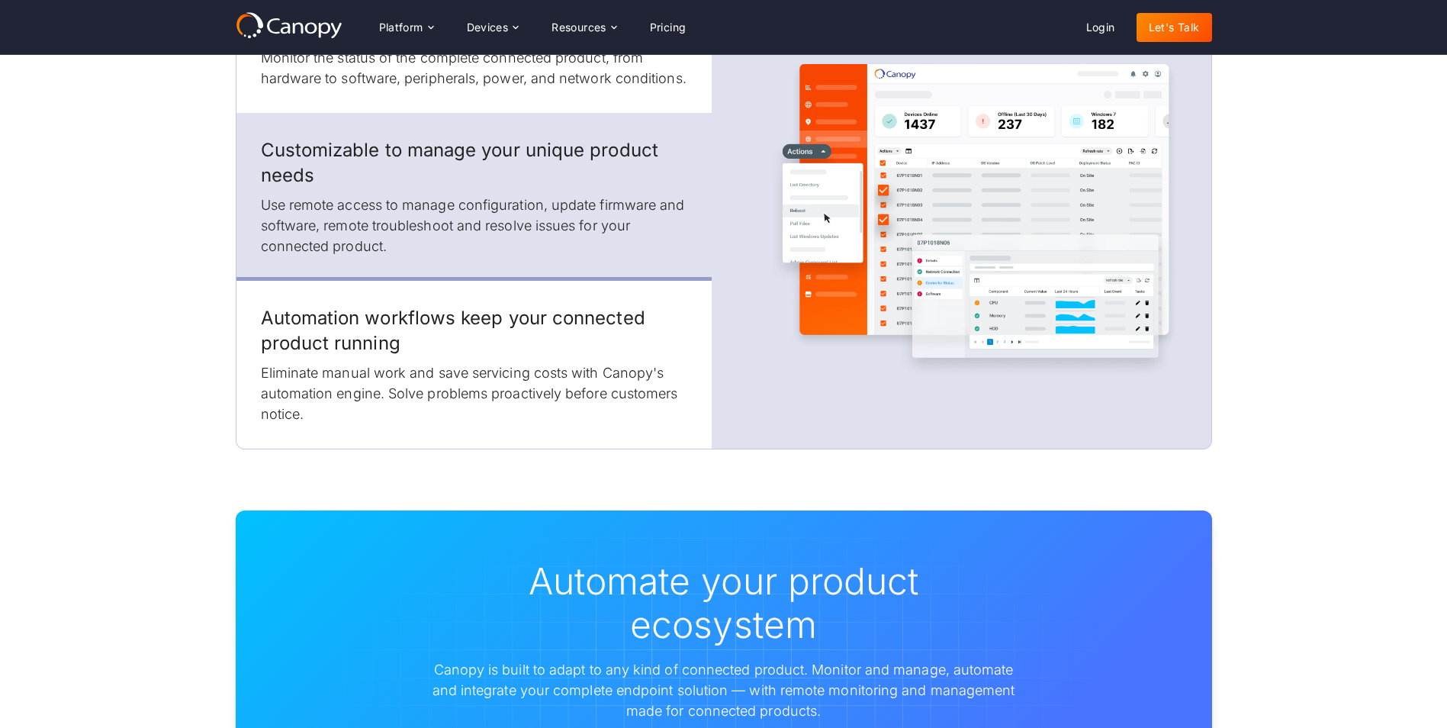
scroll to position [1776, 0]
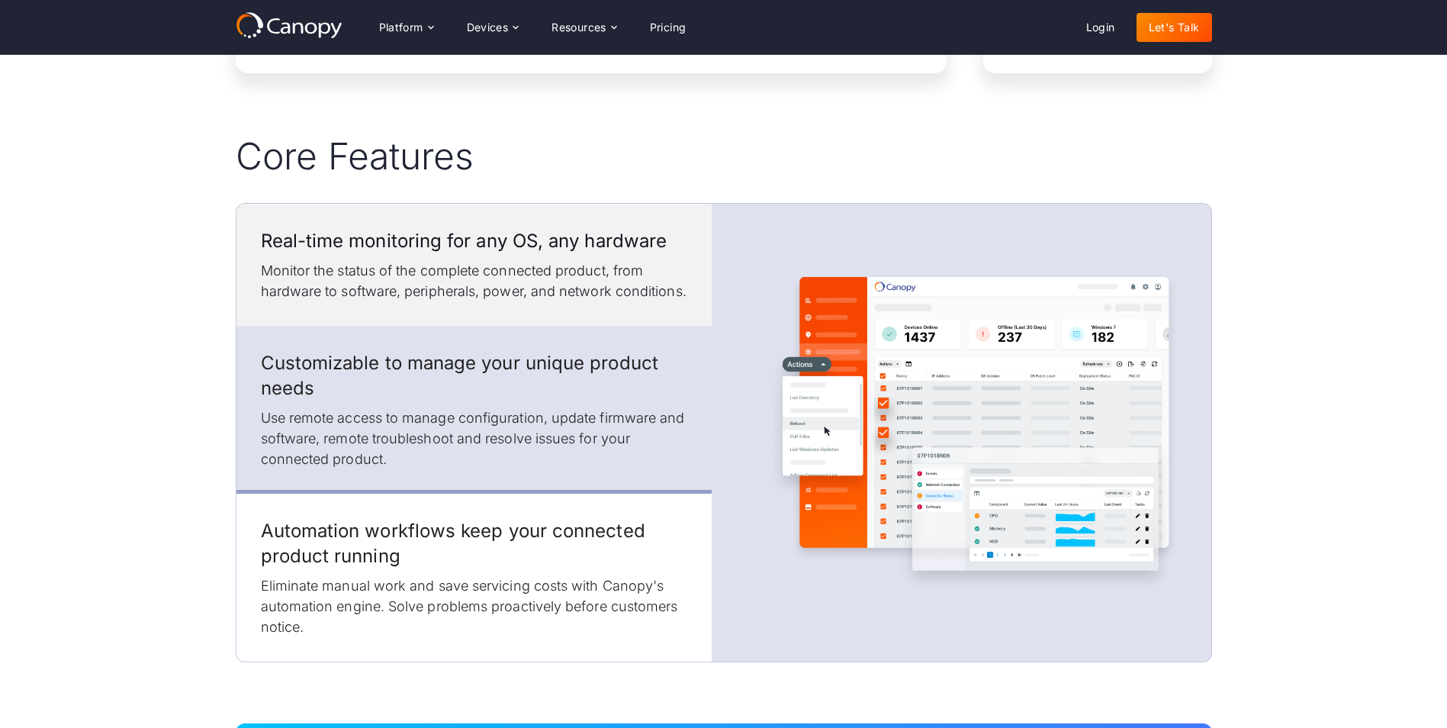
click at [455, 245] on h3 "Real-time monitoring for any OS, any hardware" at bounding box center [474, 241] width 426 height 26
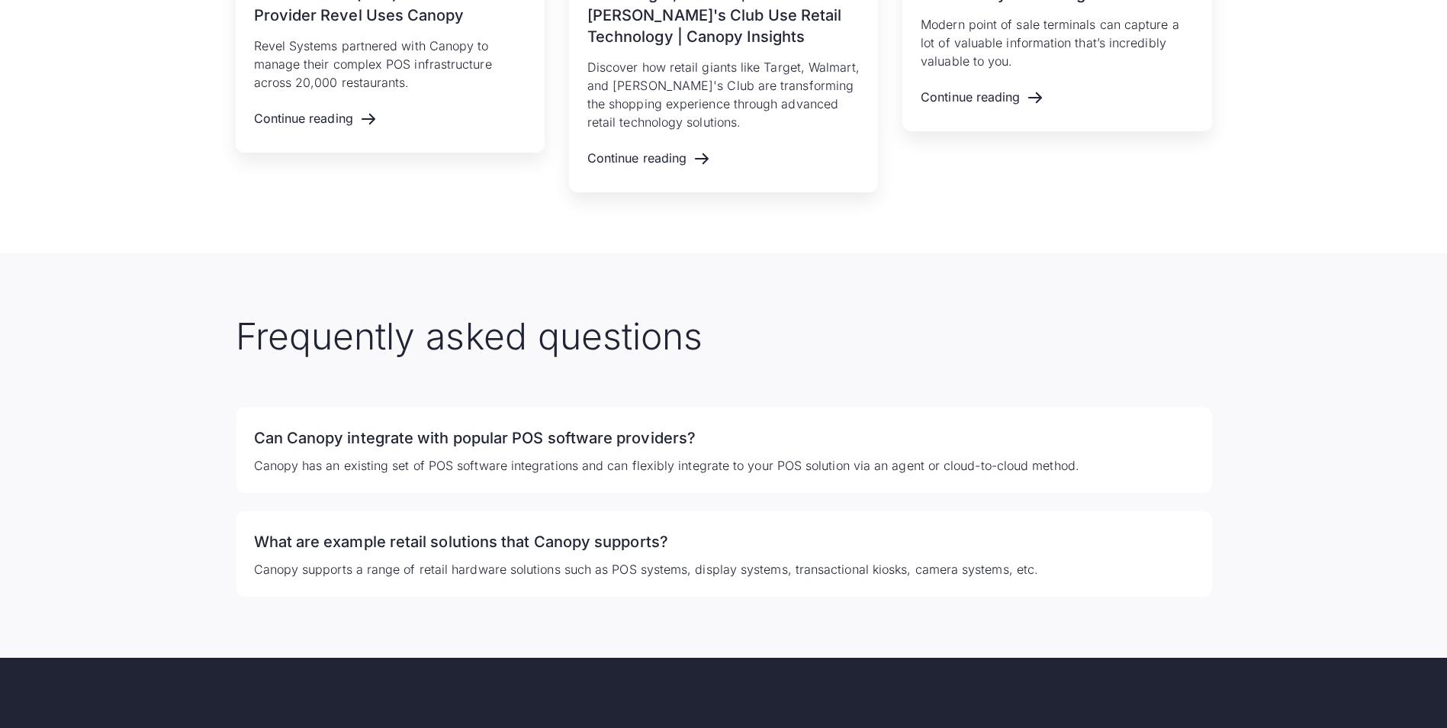
scroll to position [3280, 0]
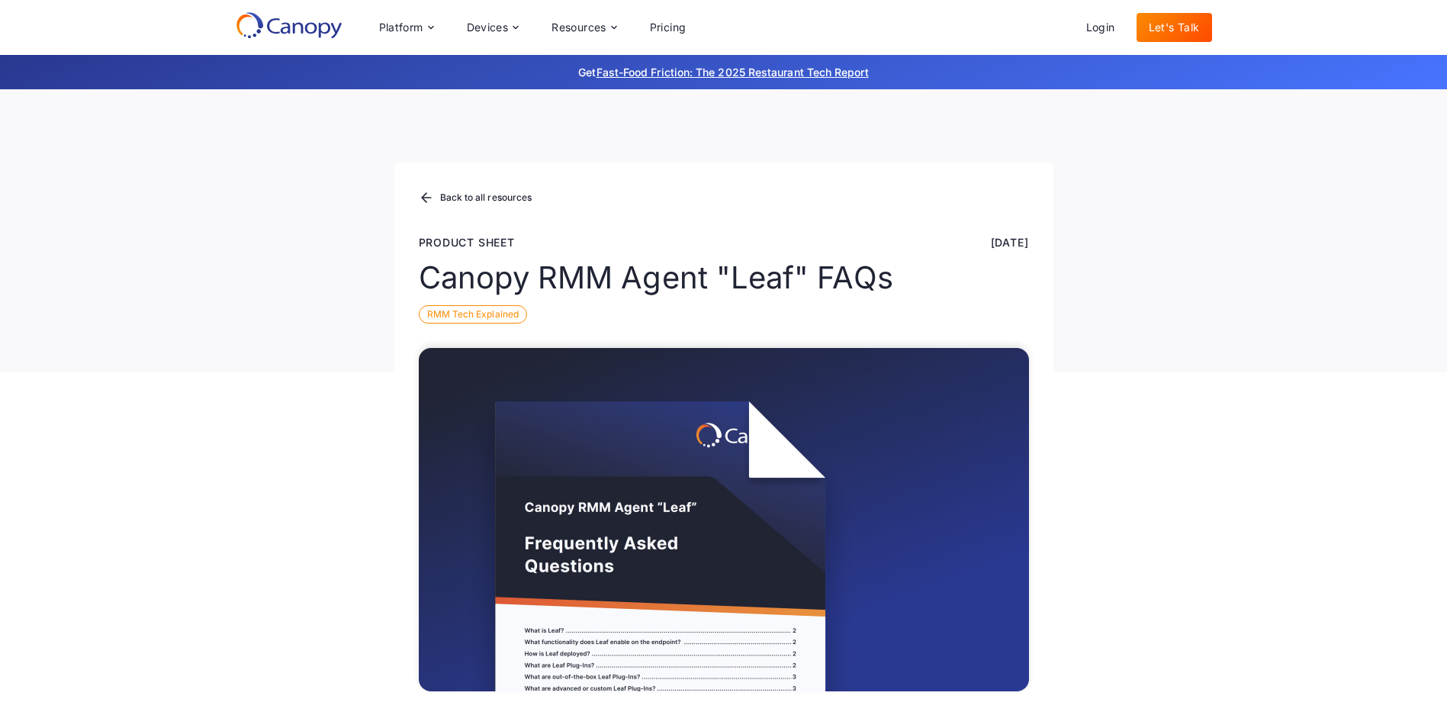
scroll to position [153, 0]
